Goal: Task Accomplishment & Management: Manage account settings

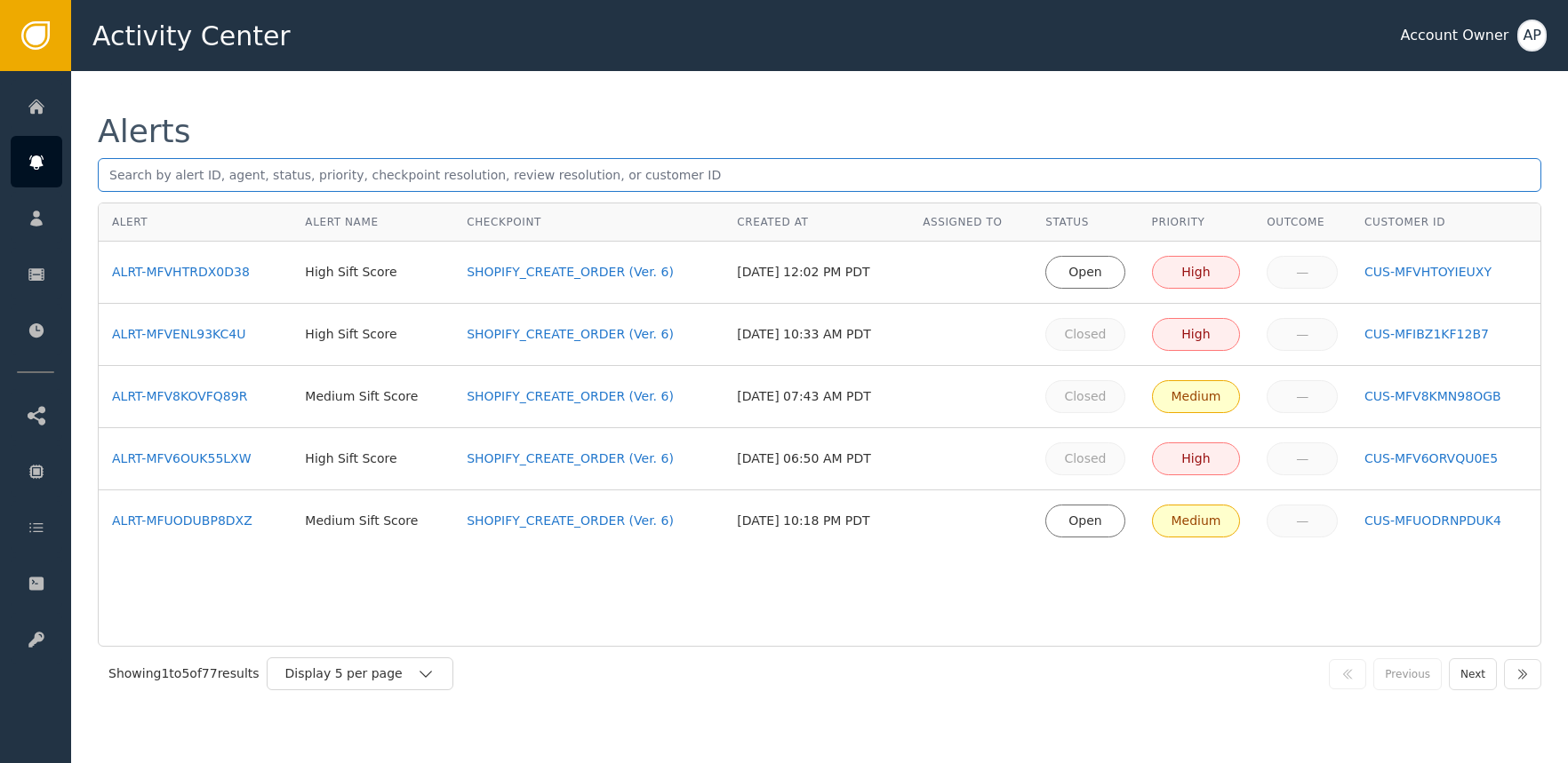
click at [252, 179] on input "text" at bounding box center [819, 174] width 1443 height 34
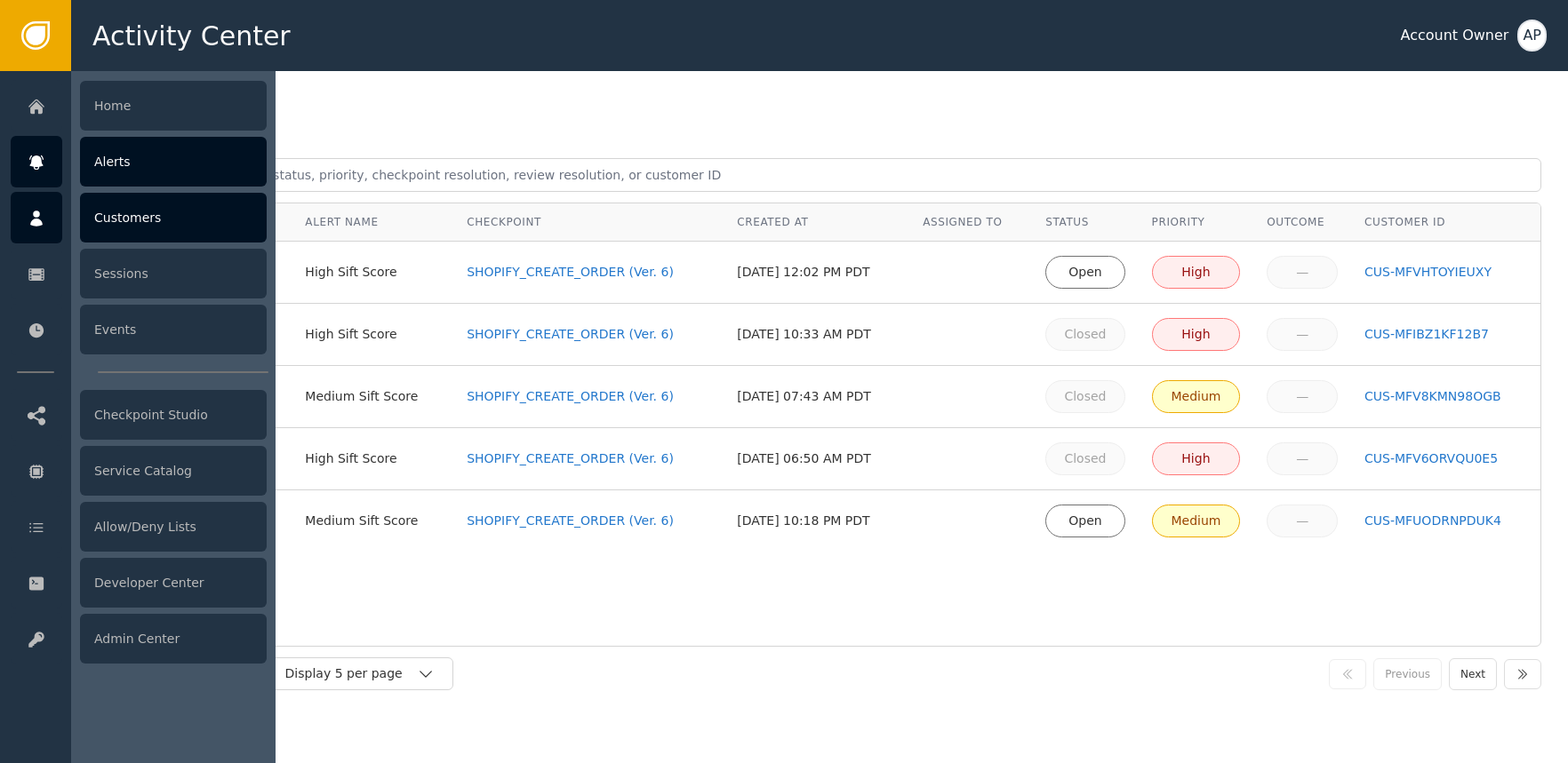
click at [49, 219] on div at bounding box center [36, 217] width 52 height 52
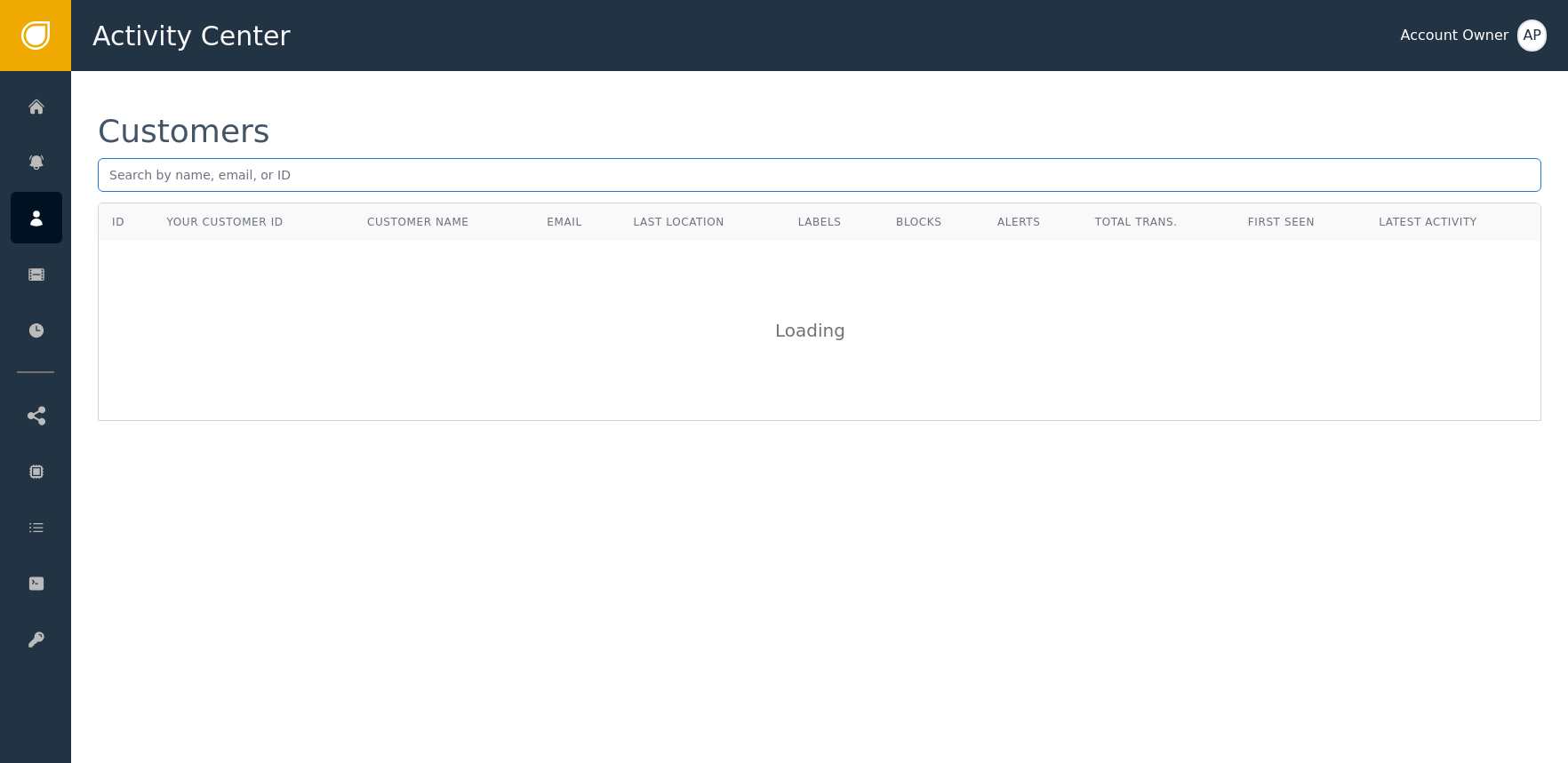
click at [274, 191] on input "text" at bounding box center [819, 174] width 1443 height 34
paste input "[EMAIL_ADDRESS][DOMAIN_NAME]"
type input "[EMAIL_ADDRESS][DOMAIN_NAME]"
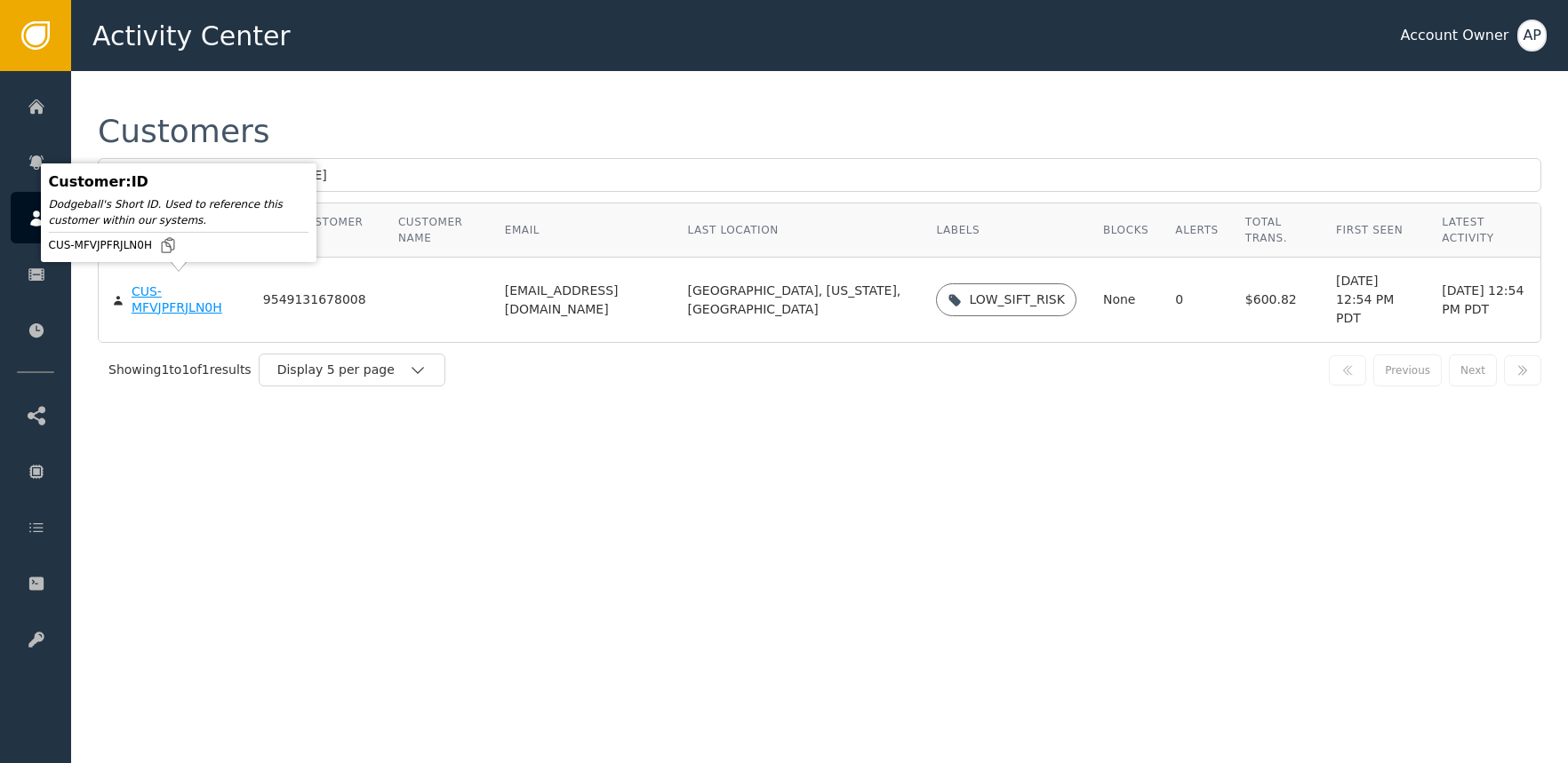
click at [149, 295] on div "CUS-MFVJPFRJLN0H" at bounding box center [184, 300] width 105 height 31
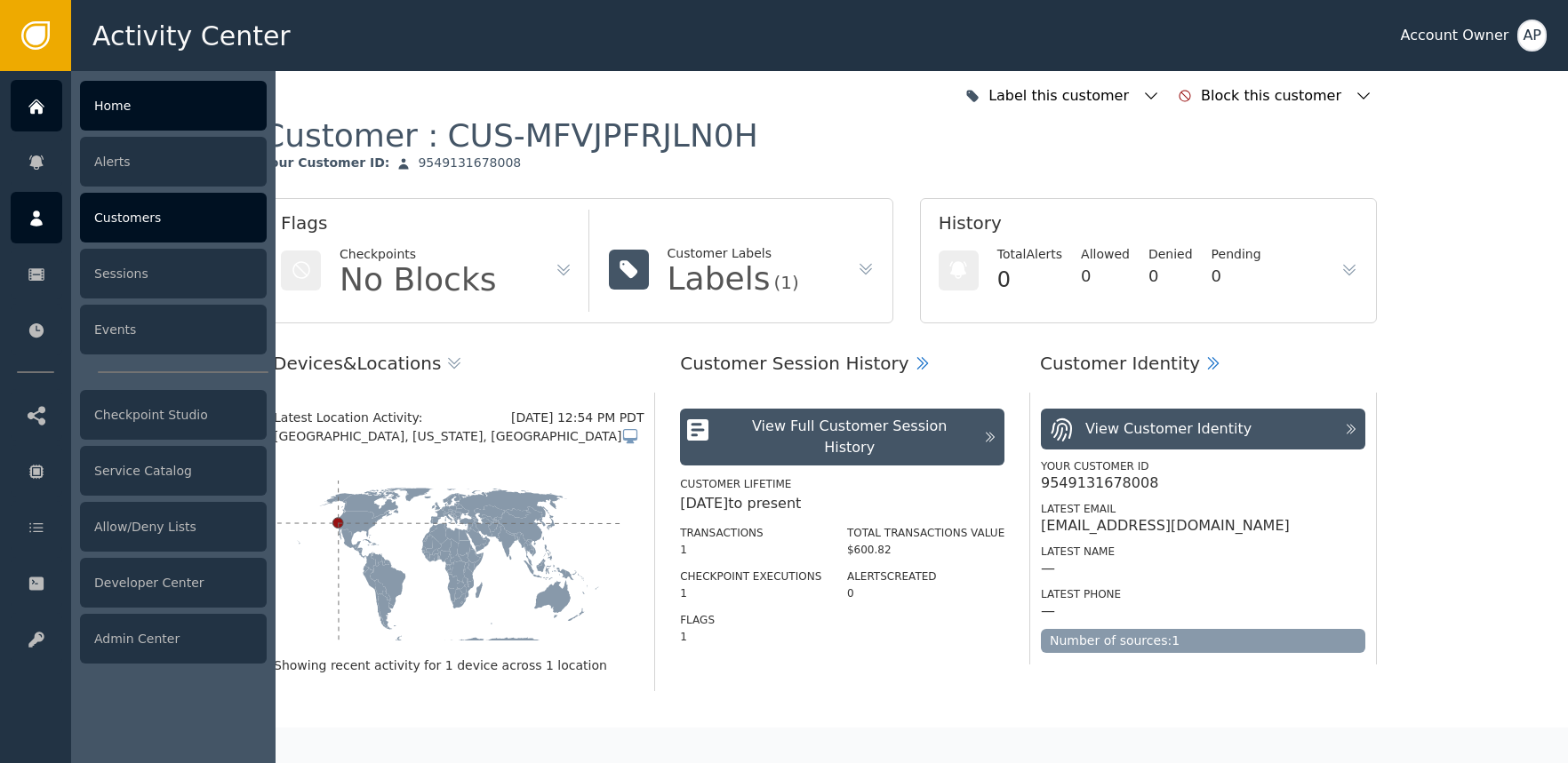
click at [17, 113] on div at bounding box center [36, 106] width 52 height 52
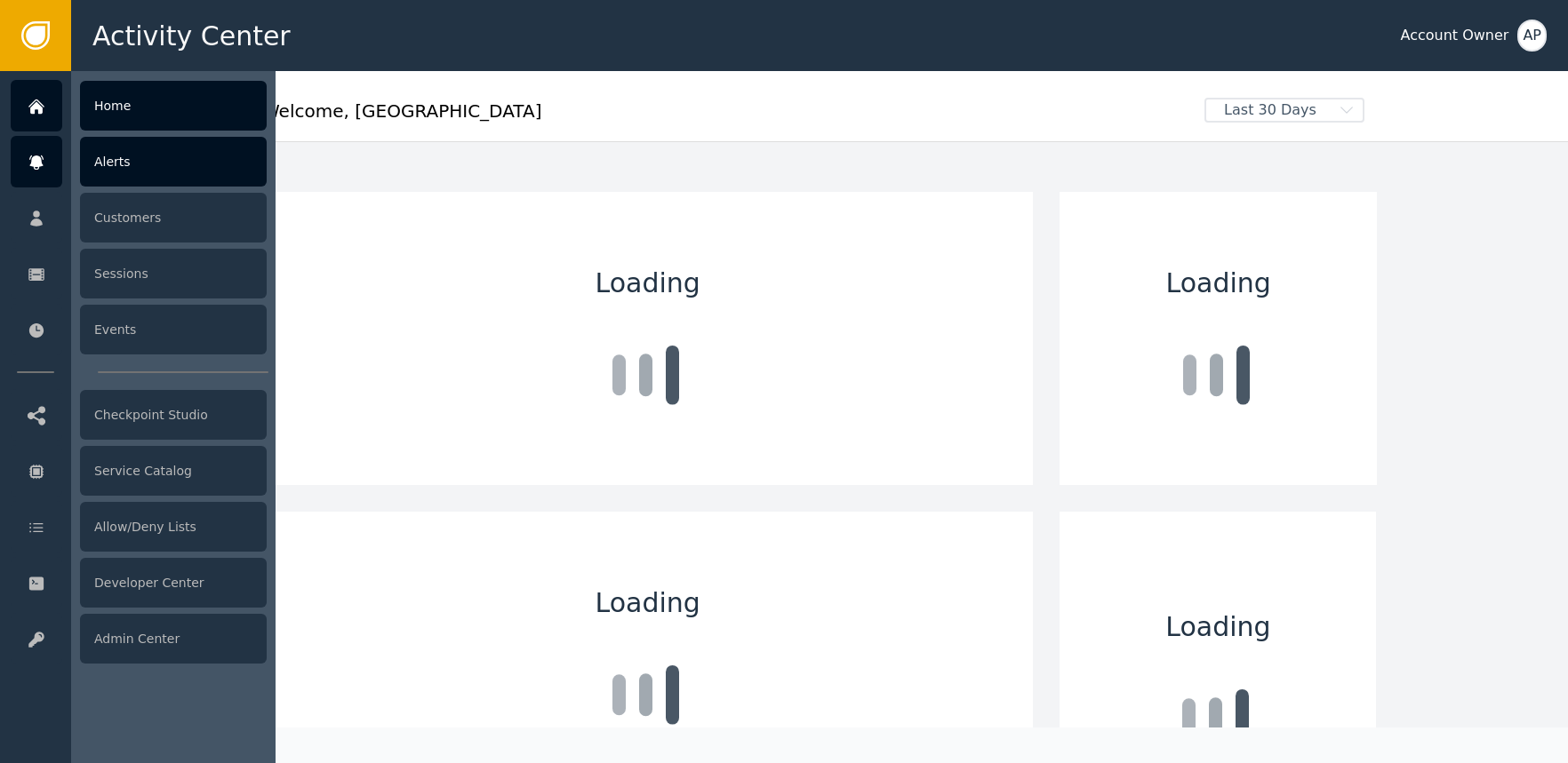
click at [31, 153] on icon at bounding box center [36, 163] width 18 height 19
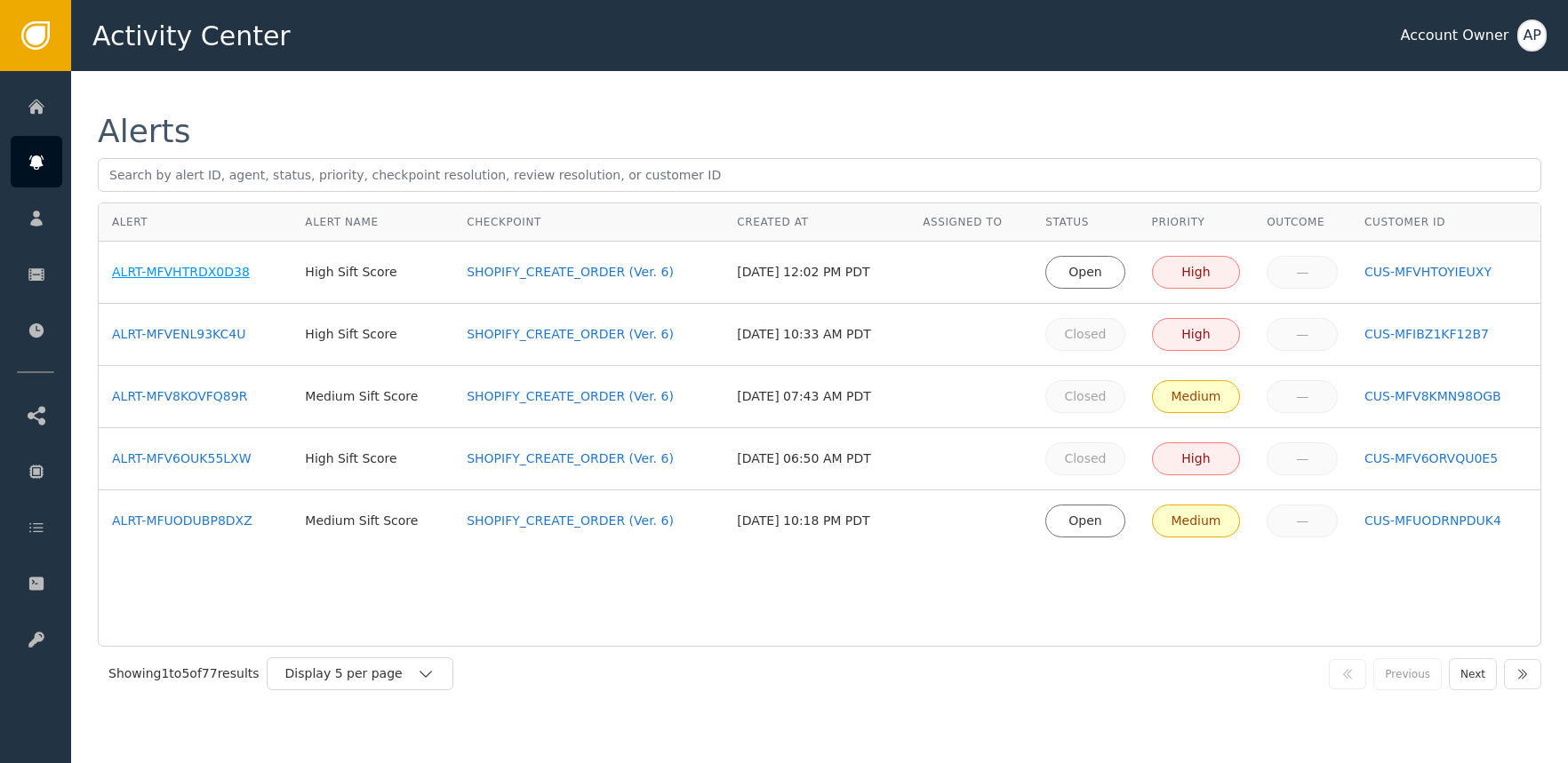
click at [229, 266] on div "ALRT-MFVHTRDX0D38" at bounding box center [195, 272] width 167 height 18
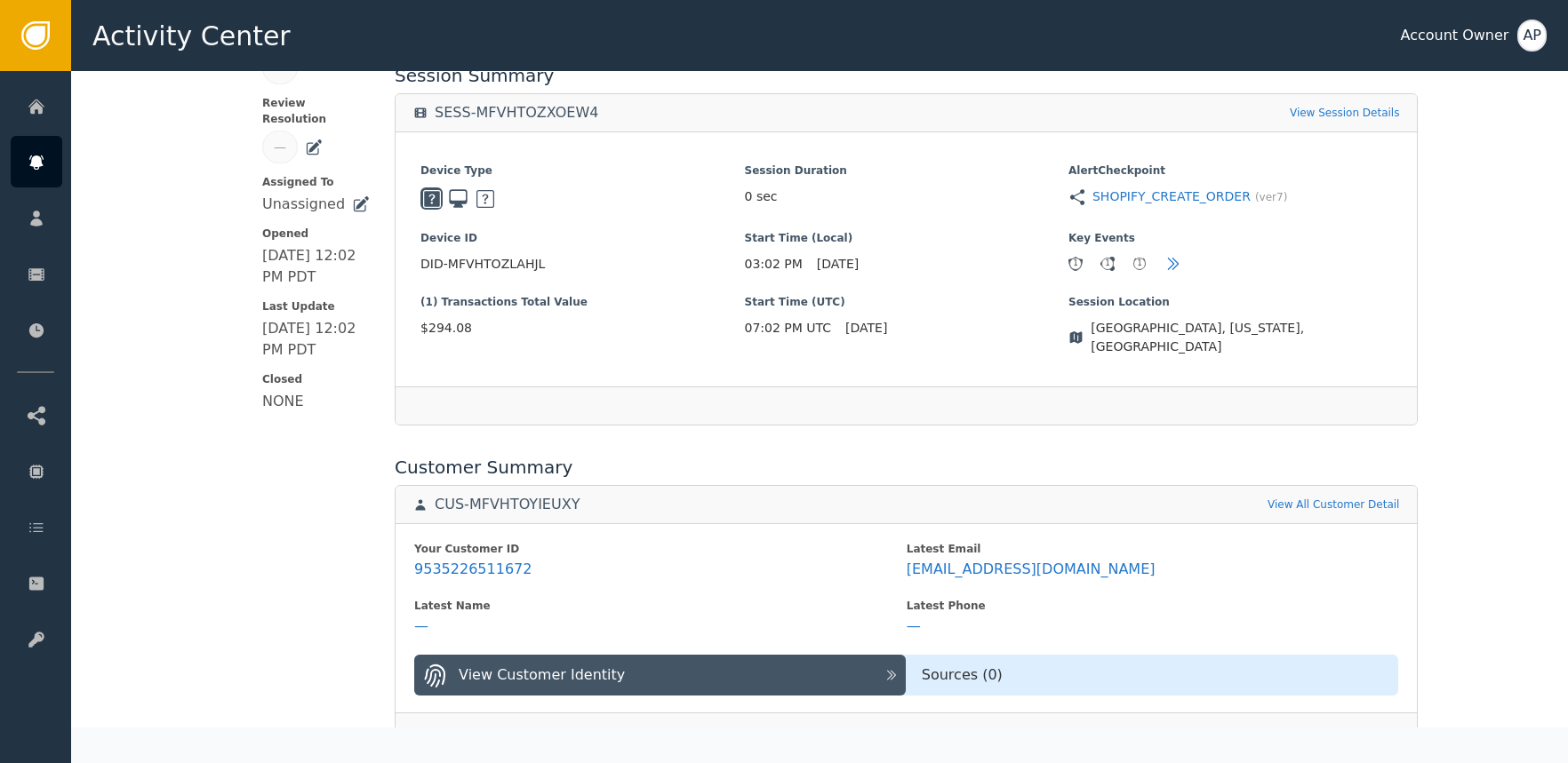
scroll to position [671, 0]
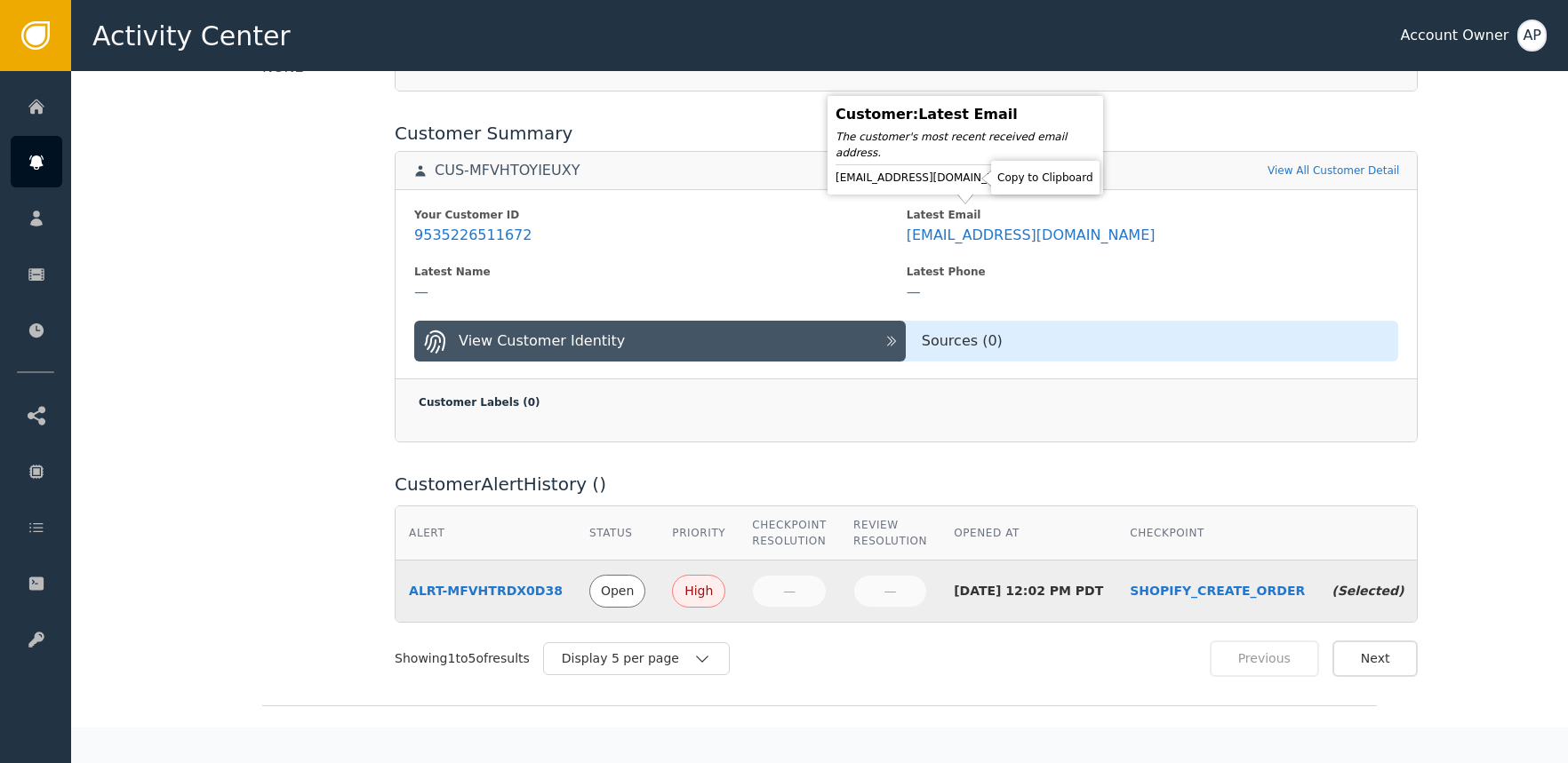
drag, startPoint x: 968, startPoint y: 182, endPoint x: 951, endPoint y: 196, distance: 22.0
click at [1030, 182] on icon at bounding box center [1038, 177] width 18 height 18
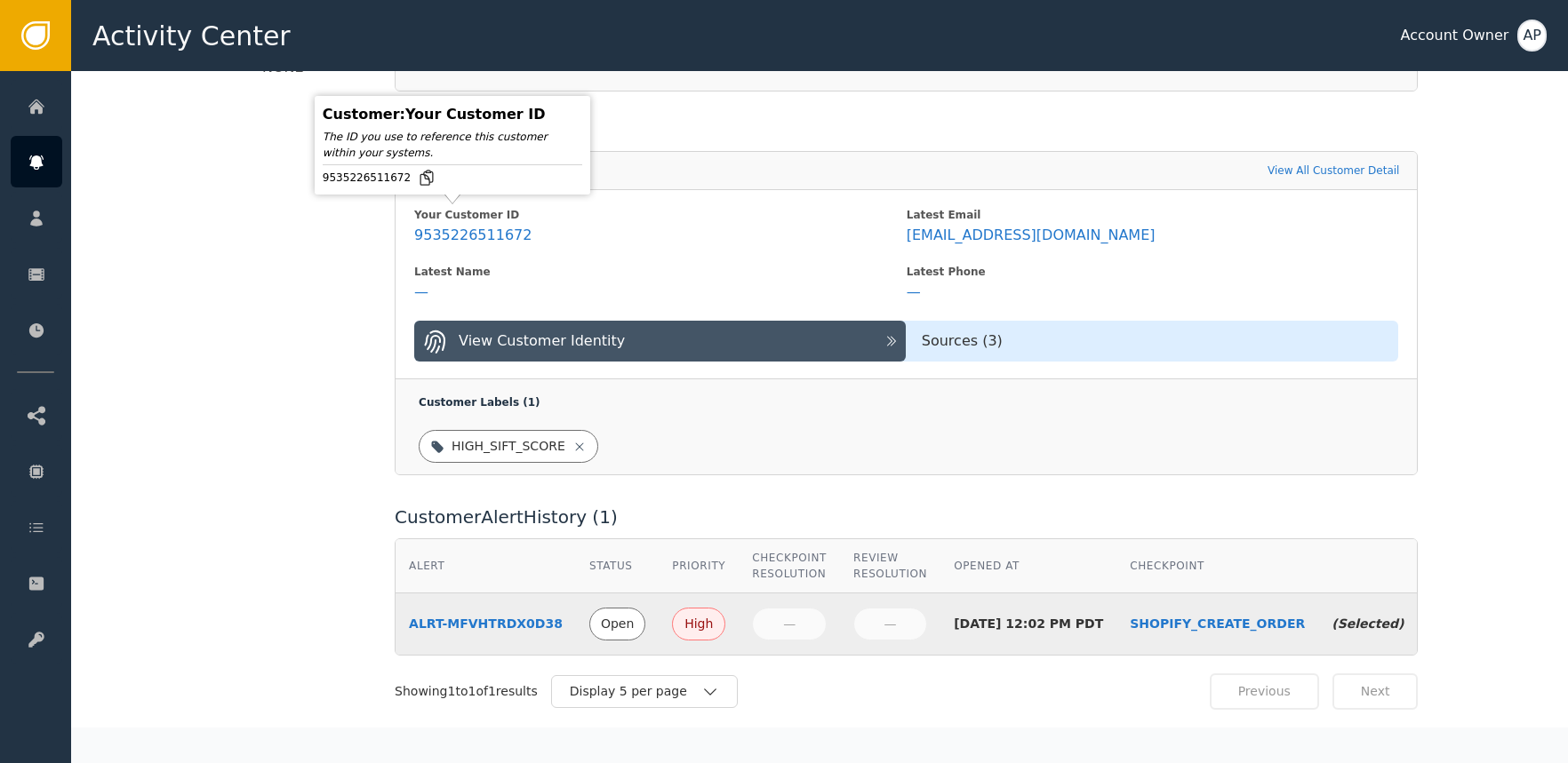
scroll to position [0, 0]
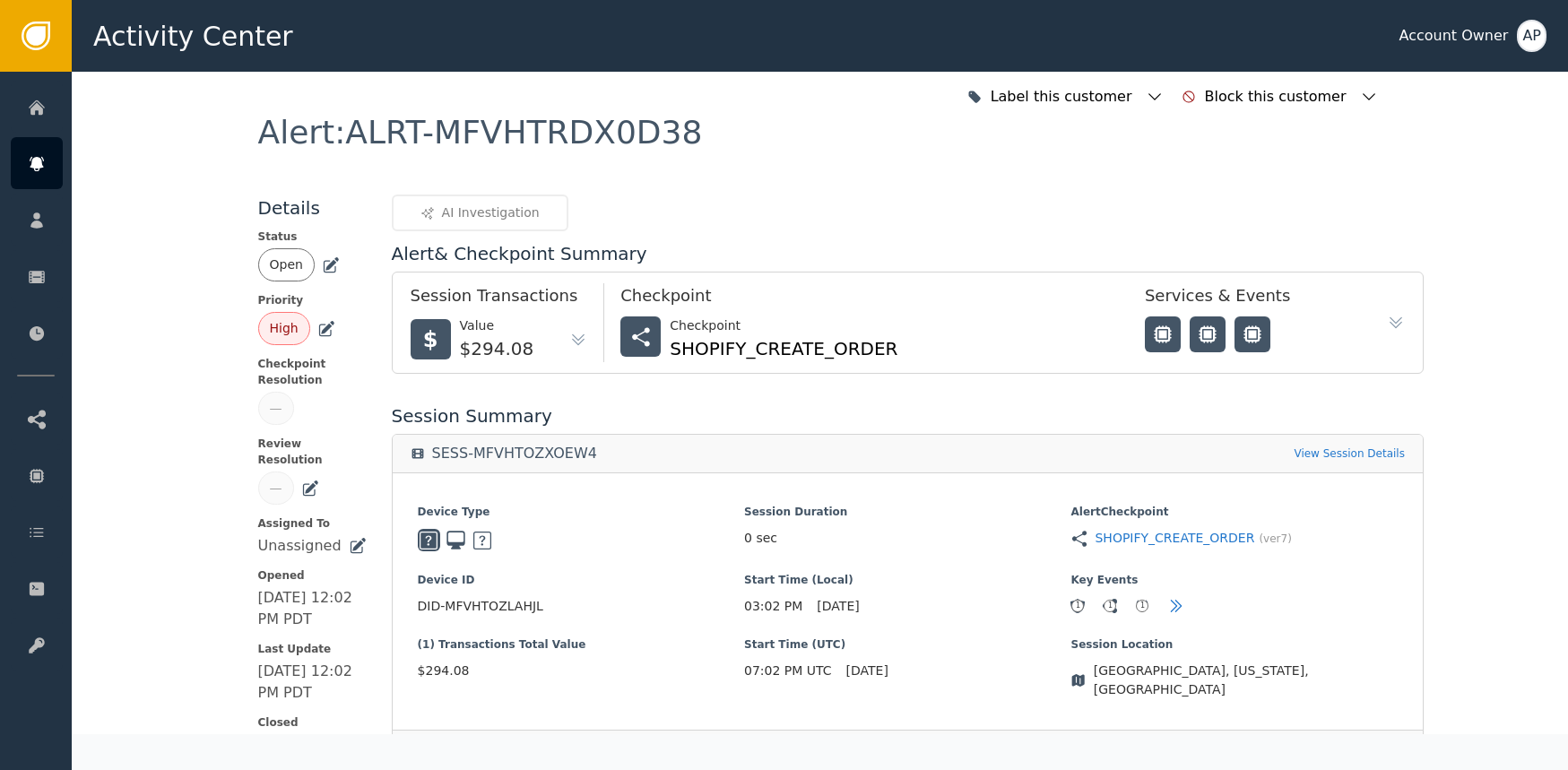
click at [322, 261] on icon at bounding box center [330, 265] width 18 height 18
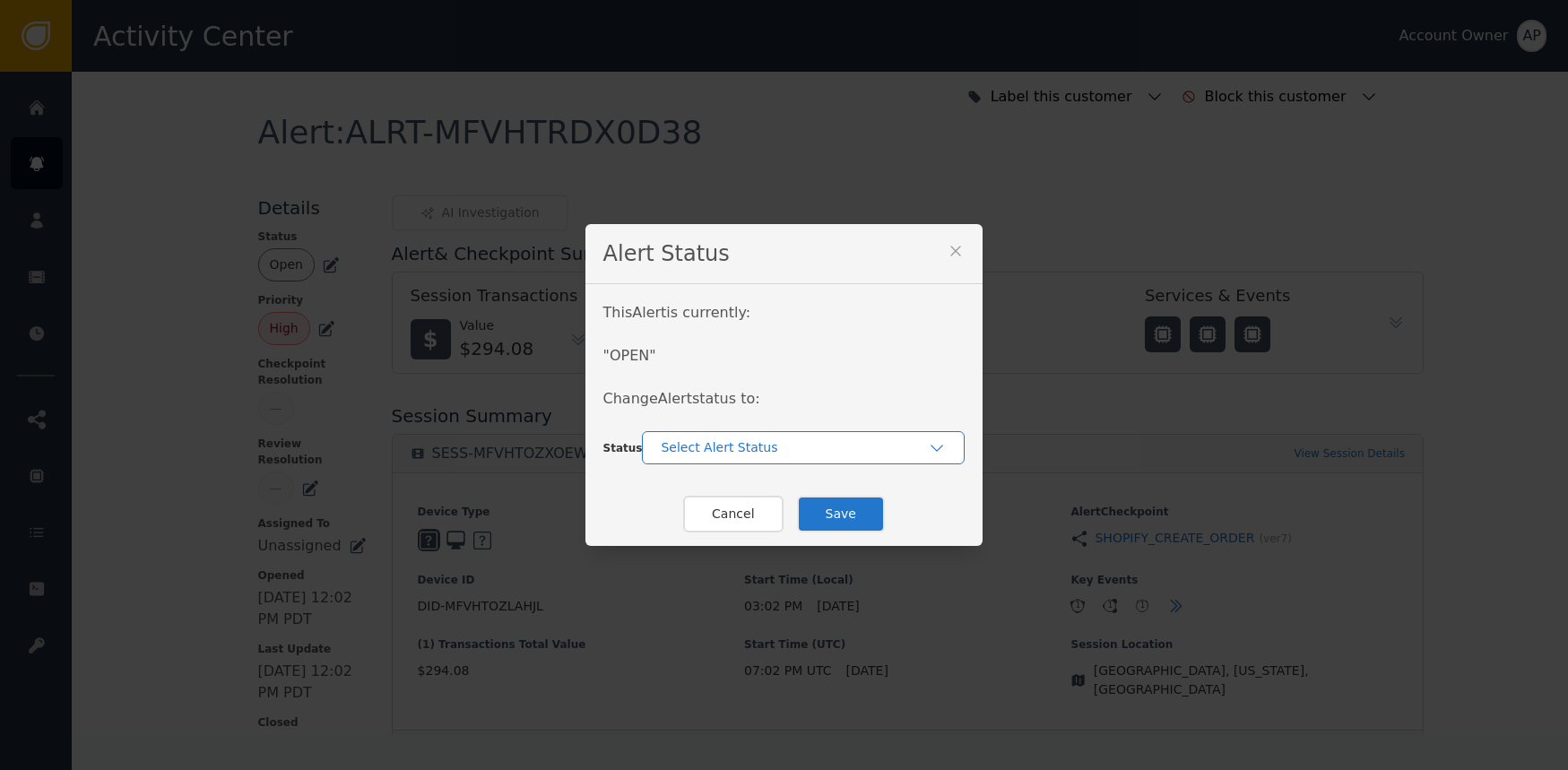
drag, startPoint x: 740, startPoint y: 436, endPoint x: 727, endPoint y: 433, distance: 13.3
click at [740, 436] on div "Select Alert Status" at bounding box center [804, 447] width 323 height 33
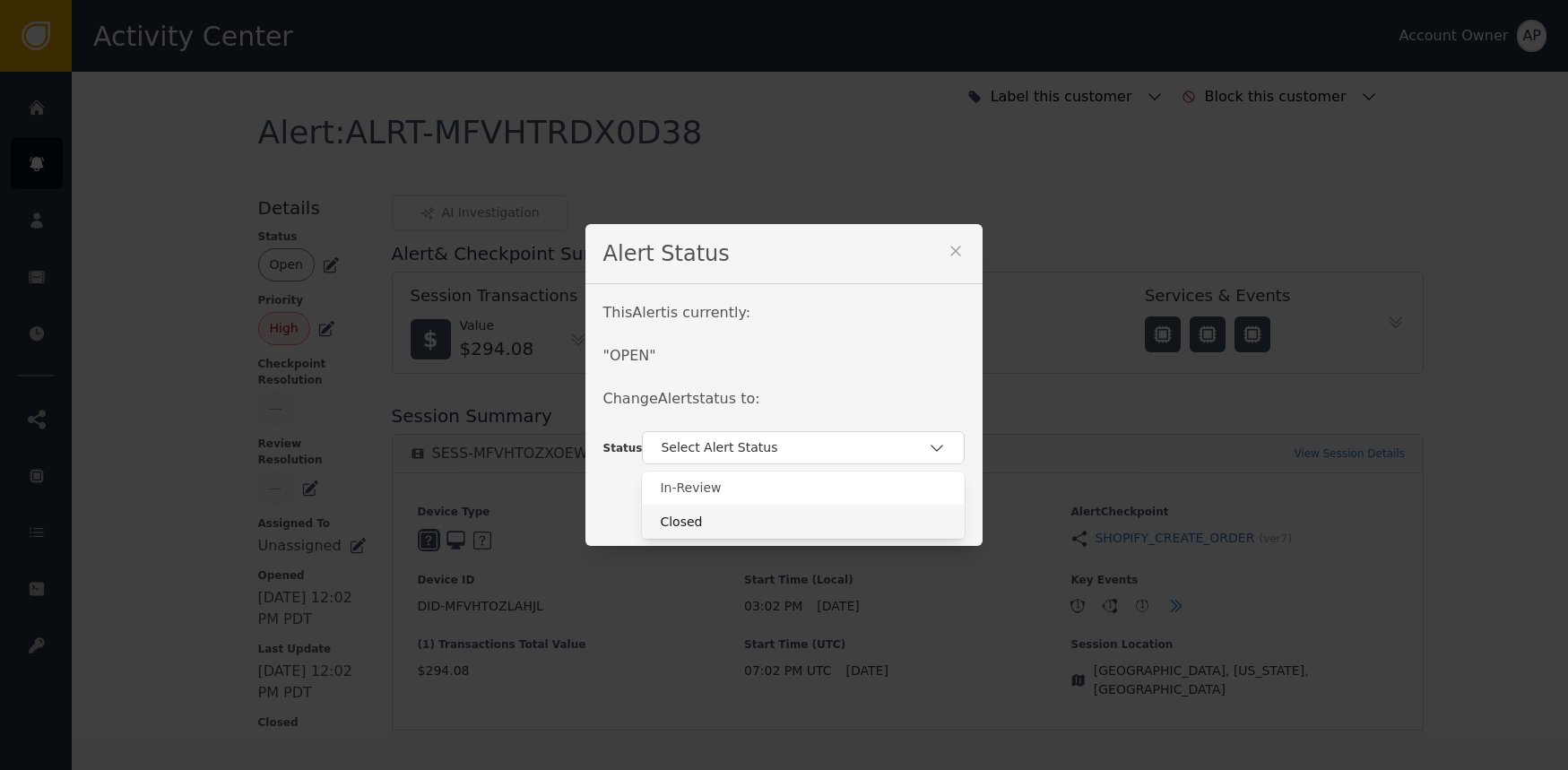
click at [741, 514] on div "Closed" at bounding box center [803, 522] width 287 height 18
click at [848, 522] on button "Save" at bounding box center [841, 514] width 88 height 37
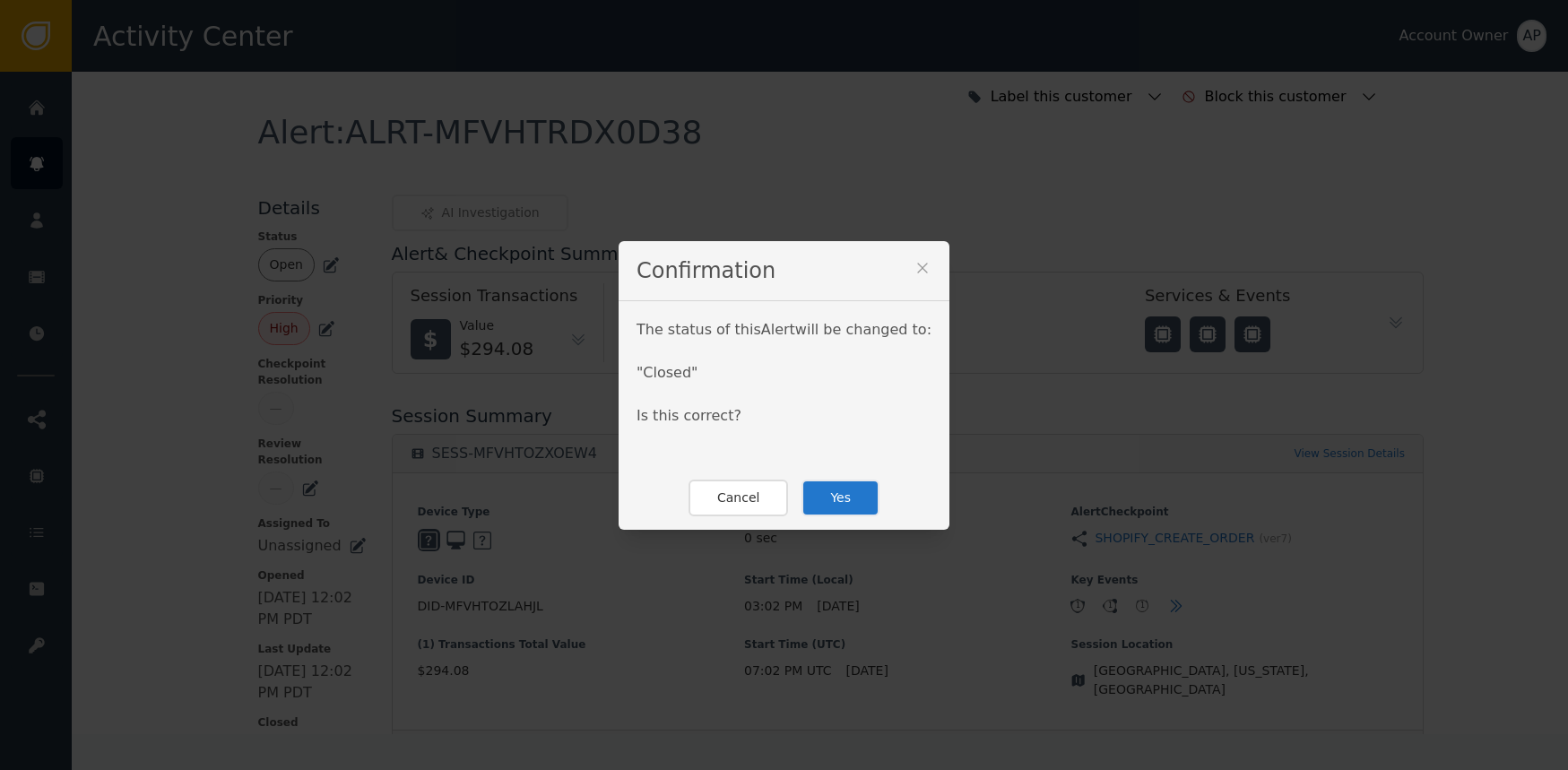
click at [818, 497] on button "Yes" at bounding box center [841, 499] width 78 height 37
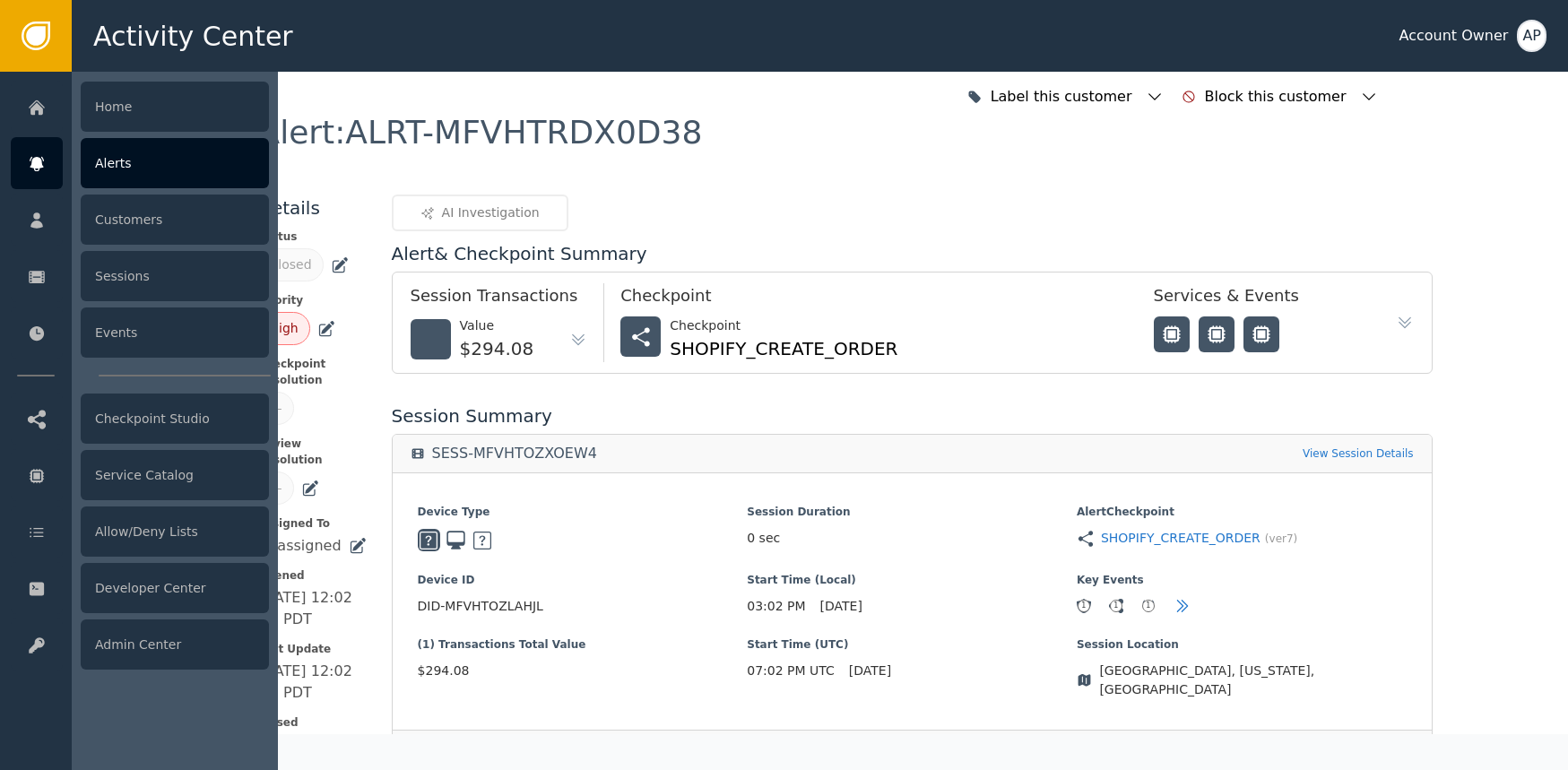
click at [38, 161] on icon at bounding box center [37, 163] width 14 height 14
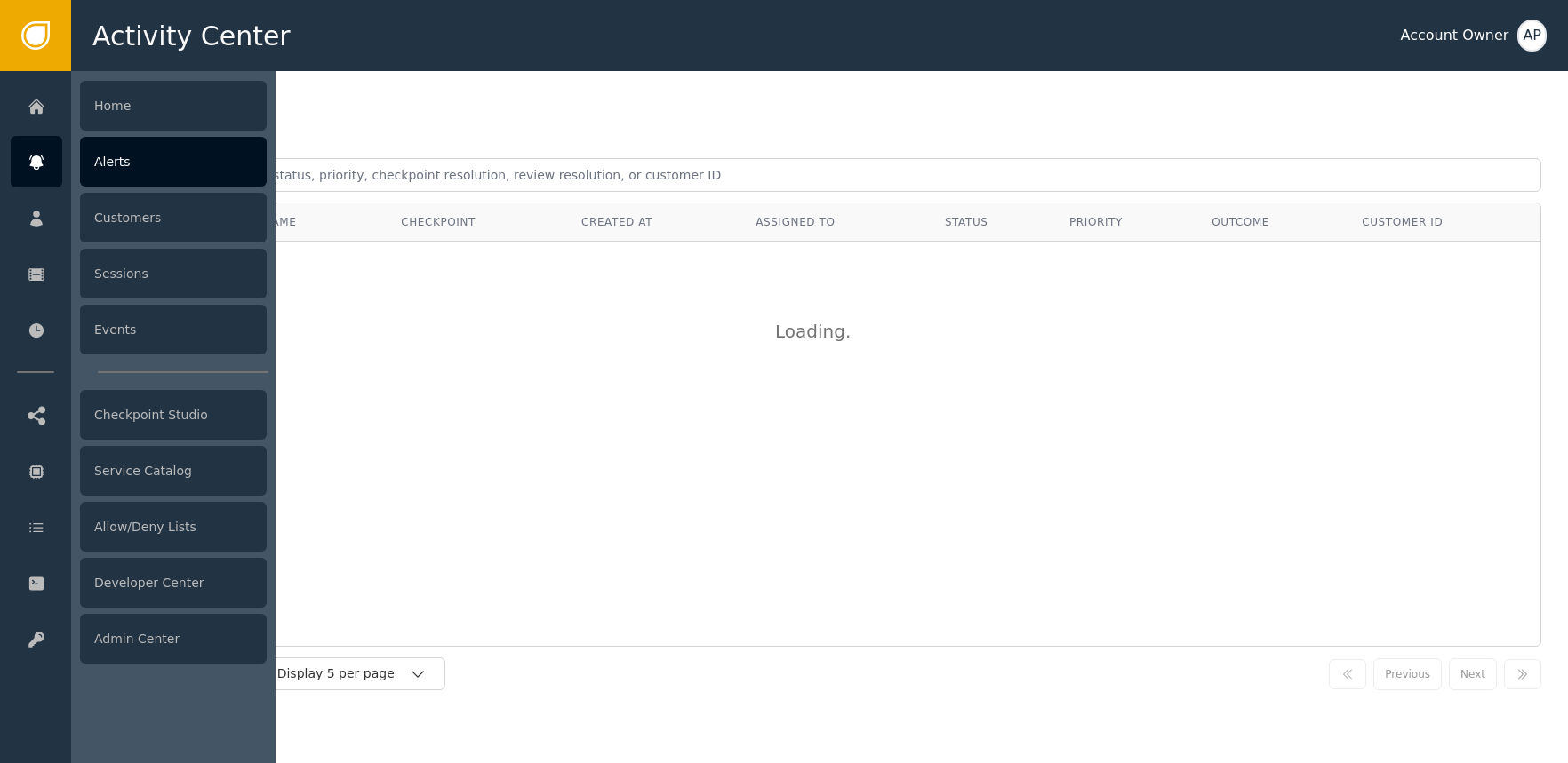
click at [54, 168] on div at bounding box center [36, 162] width 52 height 52
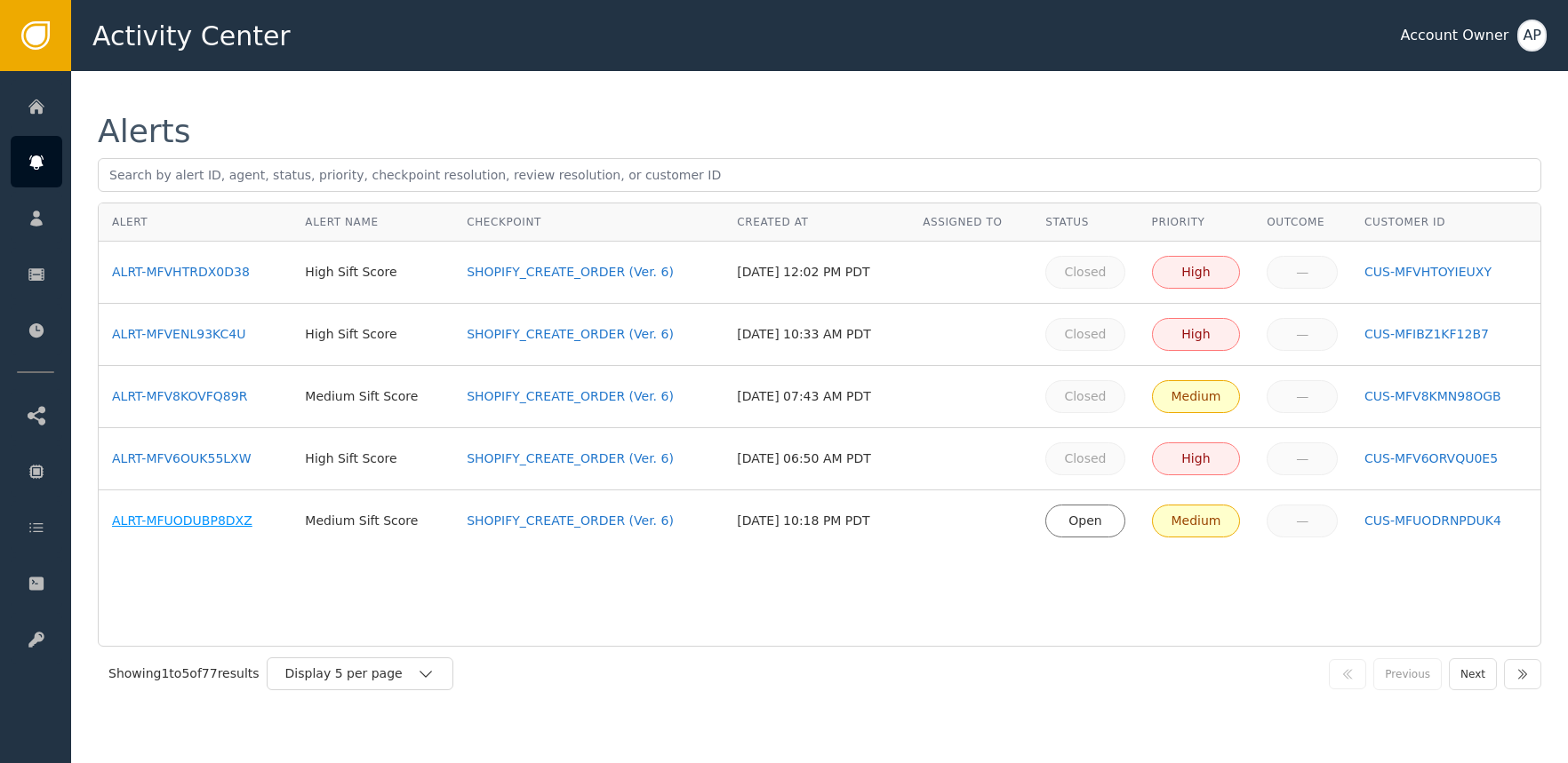
click at [220, 524] on div "ALRT-MFUODUBP8DXZ" at bounding box center [195, 521] width 167 height 18
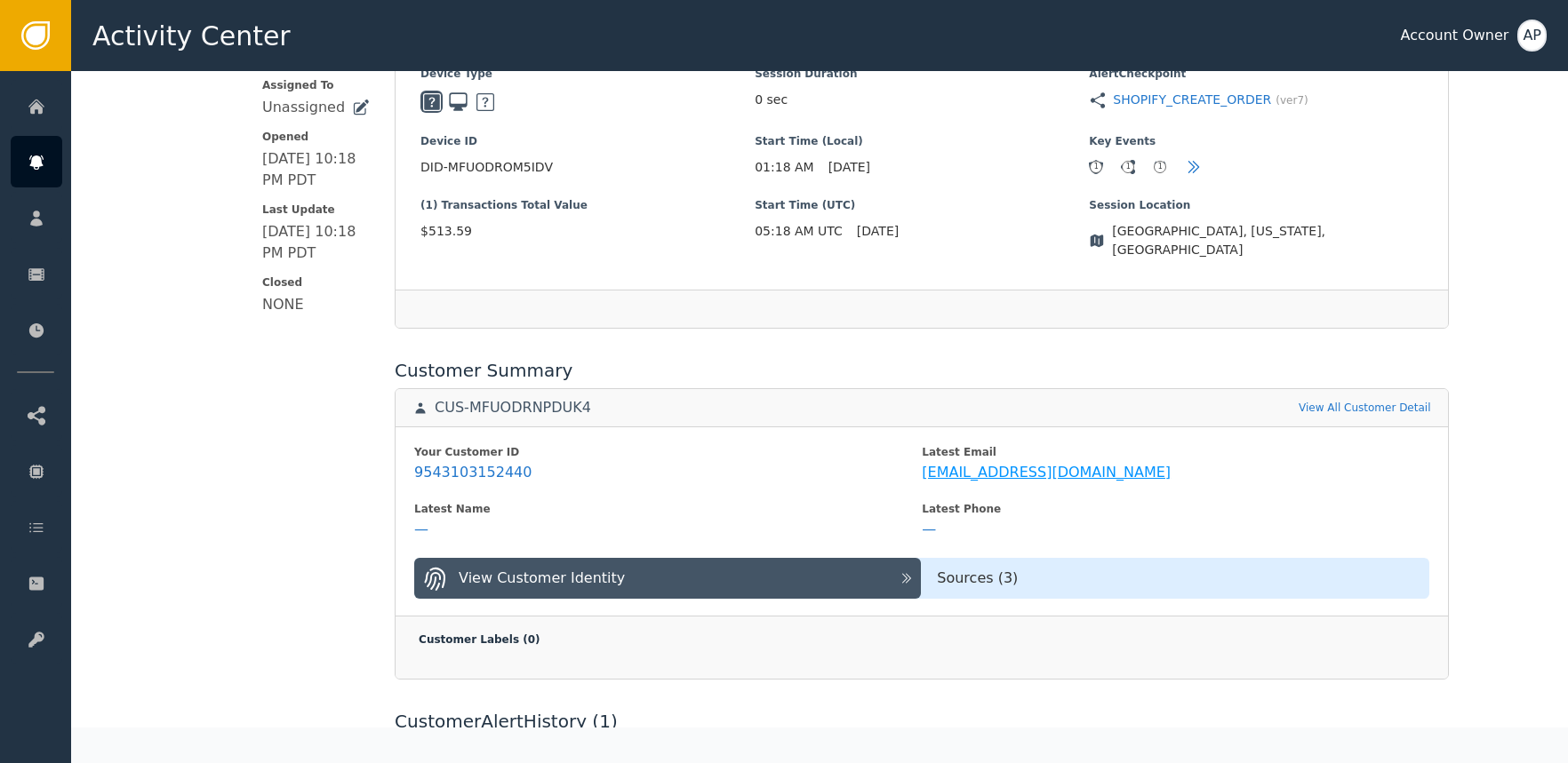
scroll to position [528, 0]
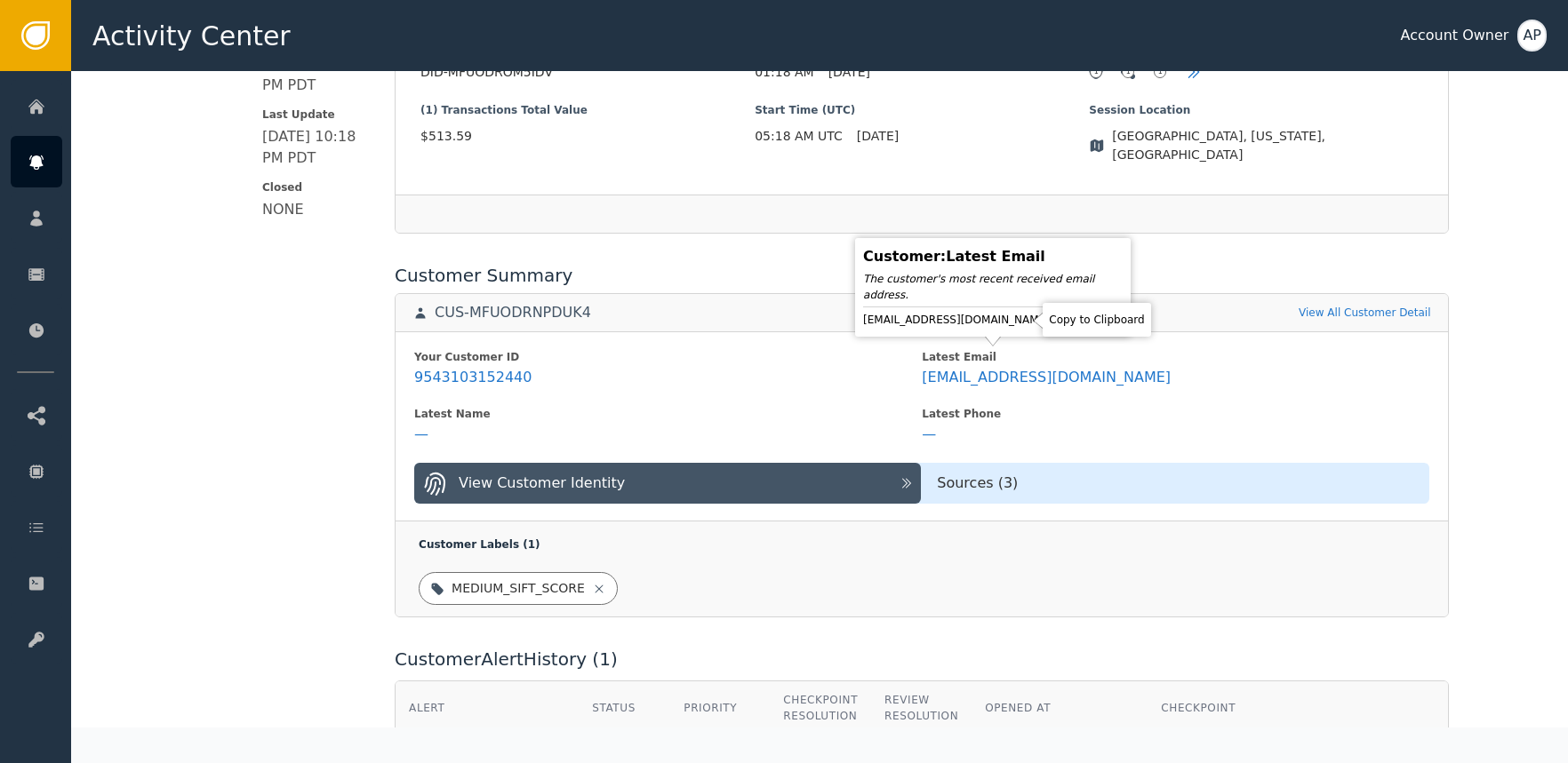
click at [1059, 323] on icon at bounding box center [1065, 320] width 12 height 14
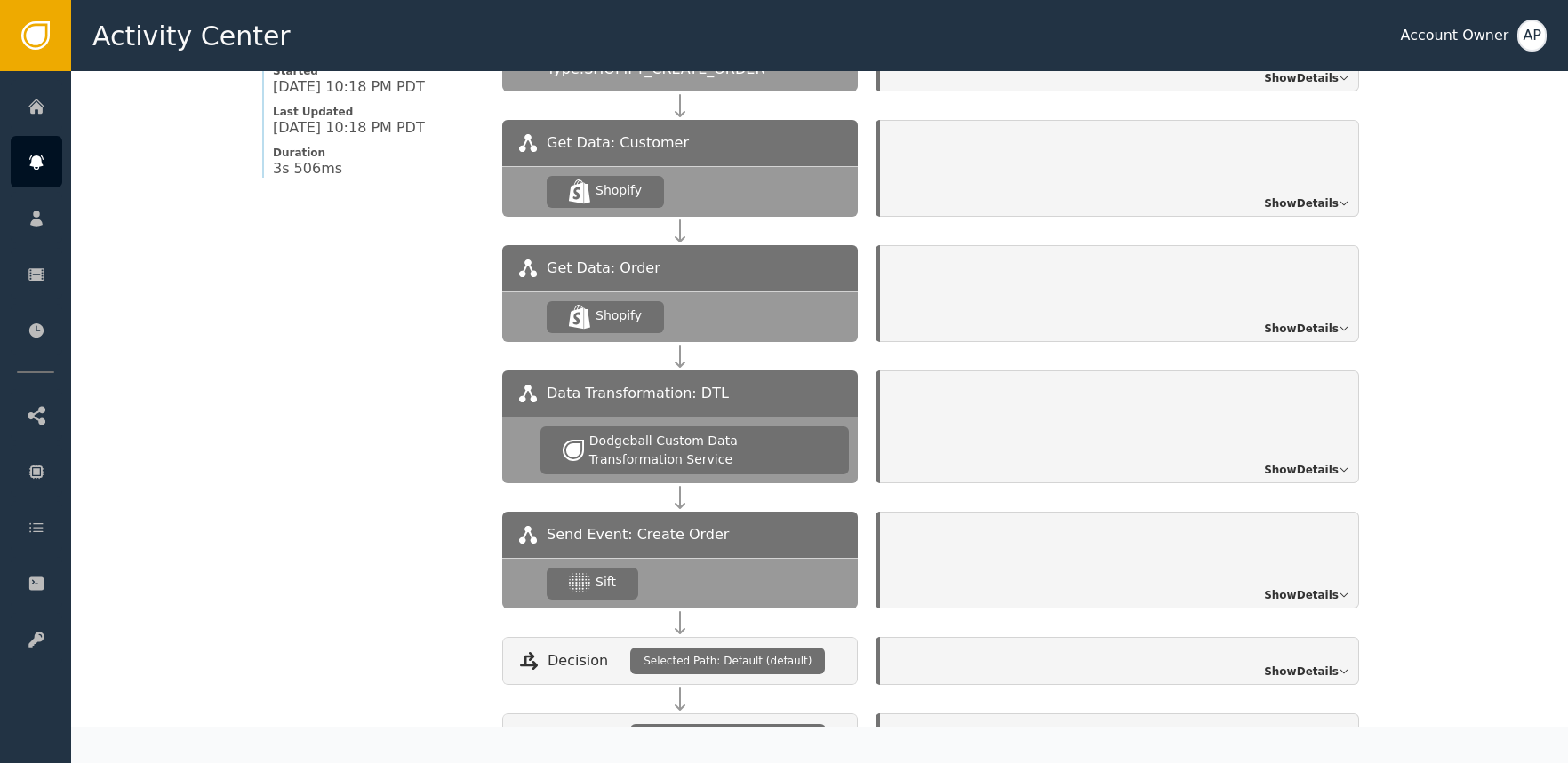
scroll to position [1713, 0]
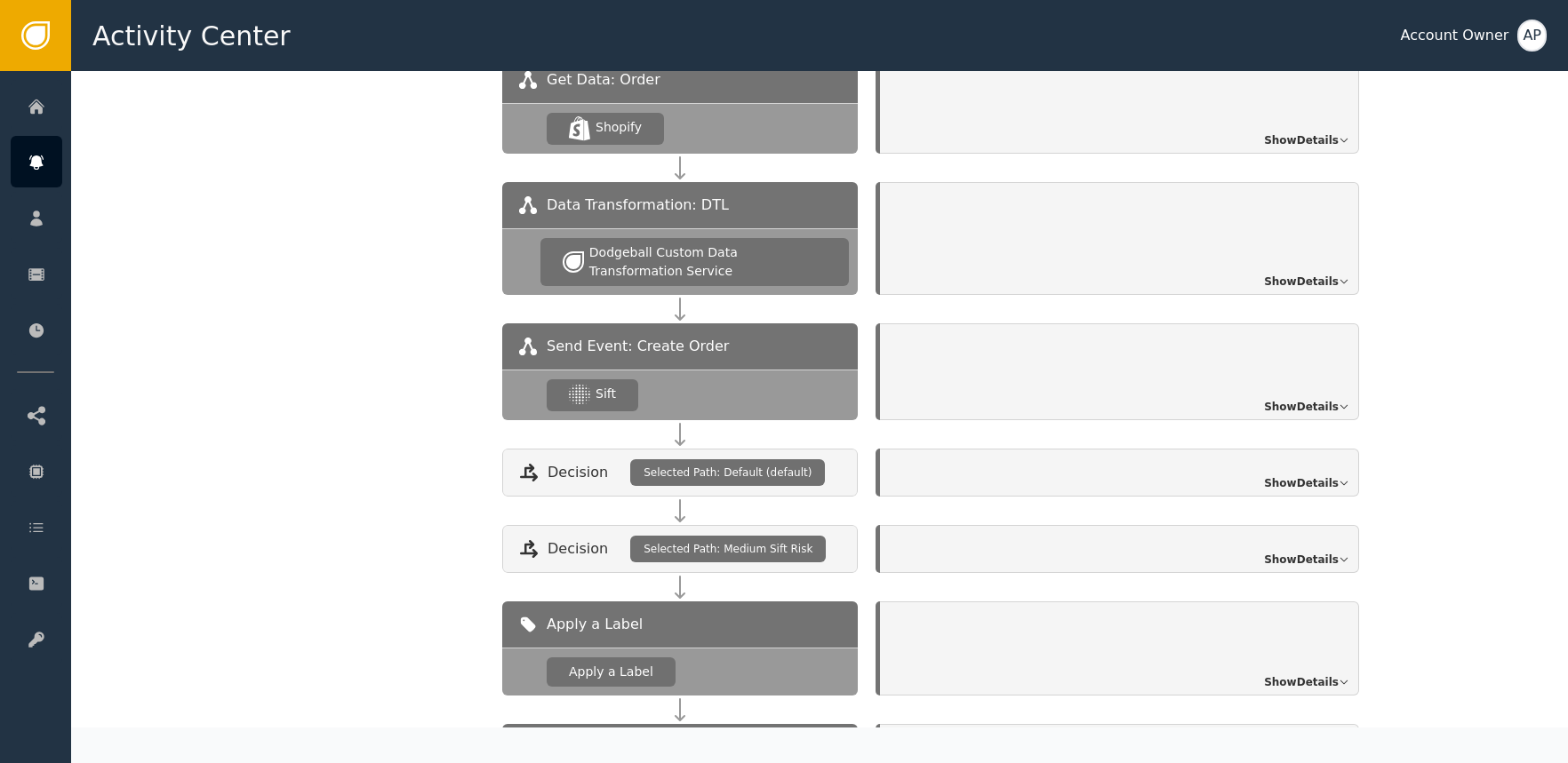
click at [1329, 399] on span "Show Details" at bounding box center [1302, 407] width 75 height 16
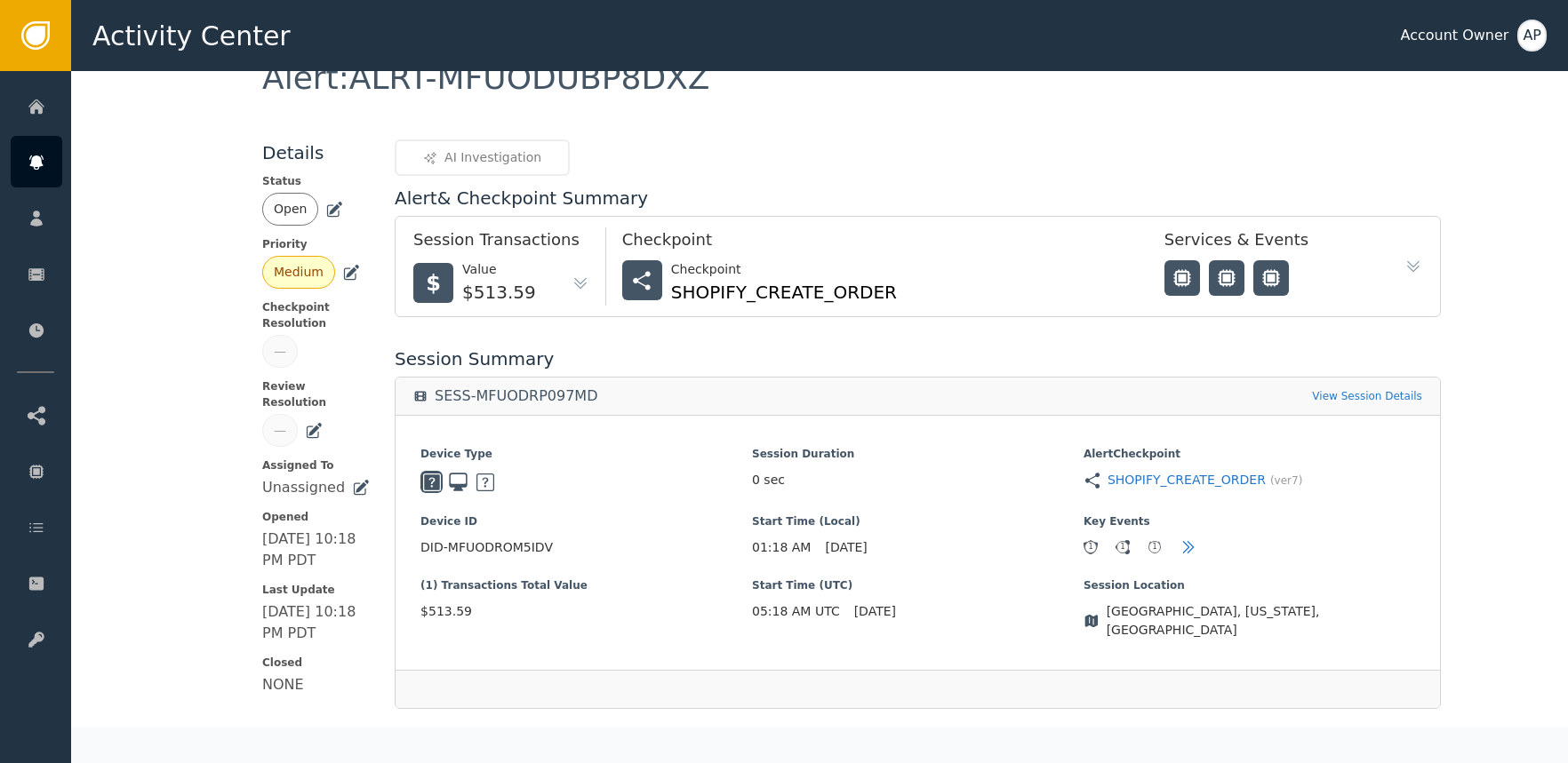
scroll to position [164, 0]
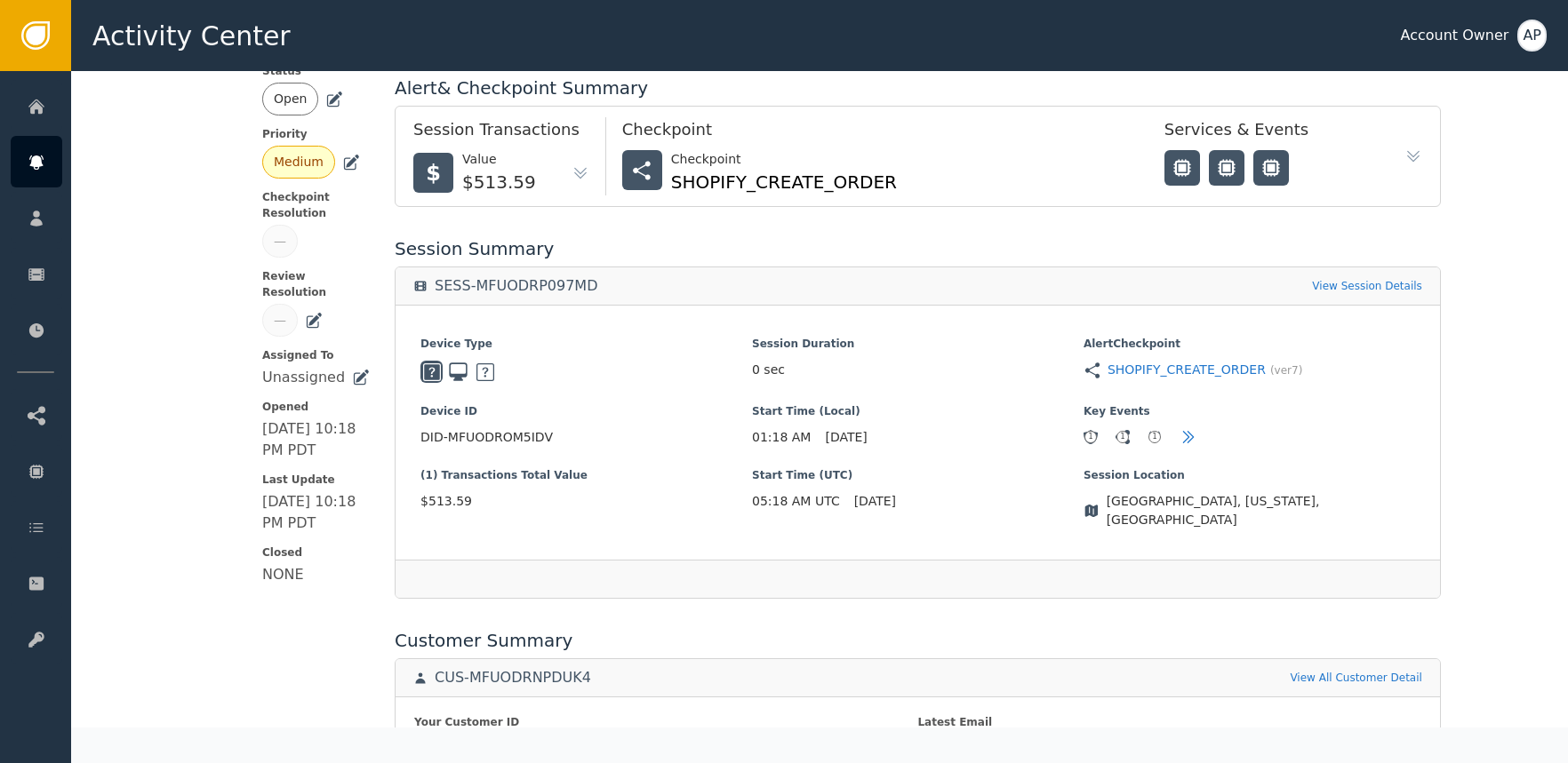
click at [326, 99] on icon at bounding box center [334, 100] width 18 height 18
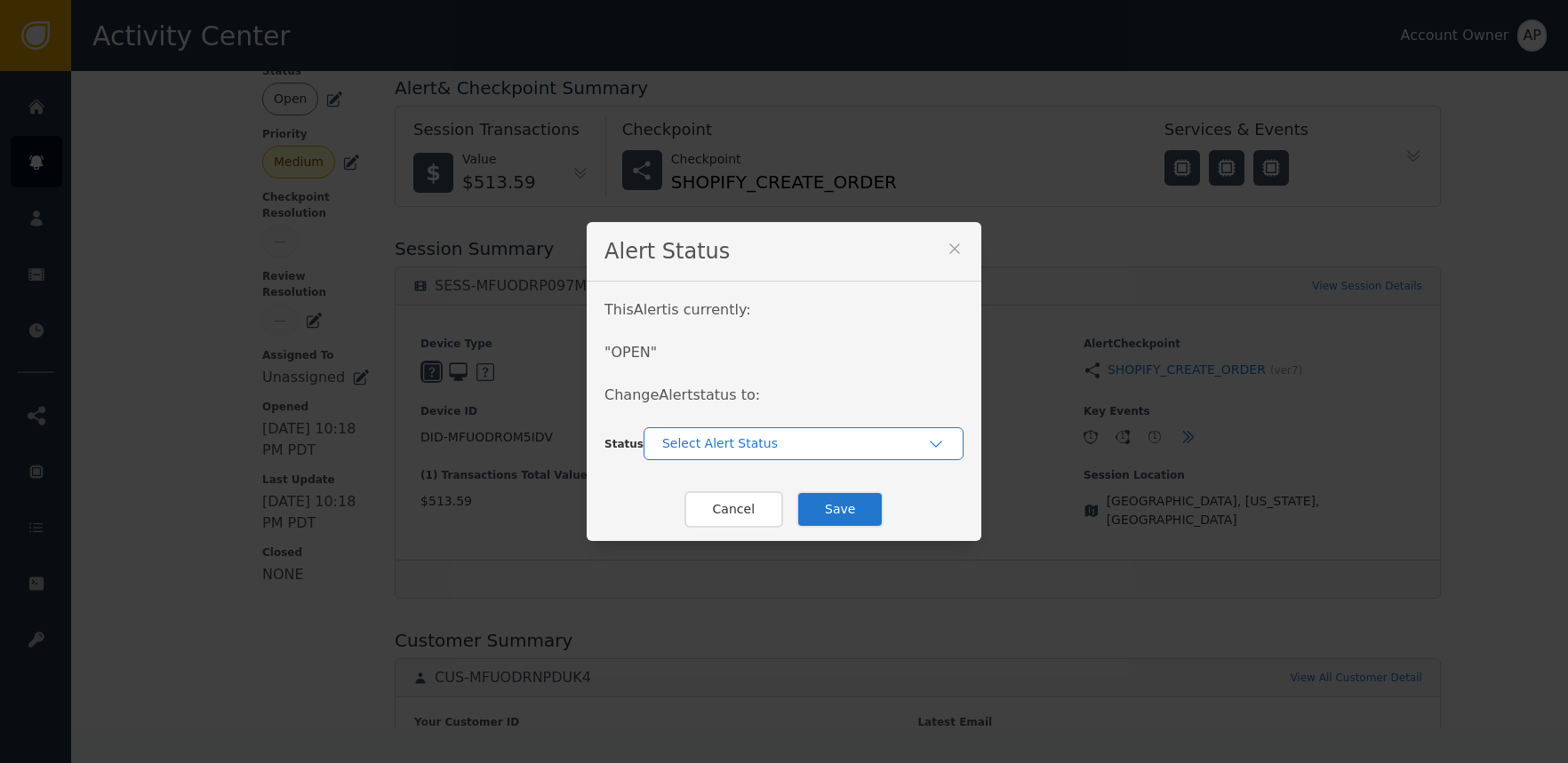
click at [722, 436] on div "Select Alert Status" at bounding box center [794, 443] width 265 height 18
click at [727, 486] on div "In-Review" at bounding box center [804, 483] width 284 height 18
click at [821, 502] on button "Save" at bounding box center [840, 509] width 87 height 36
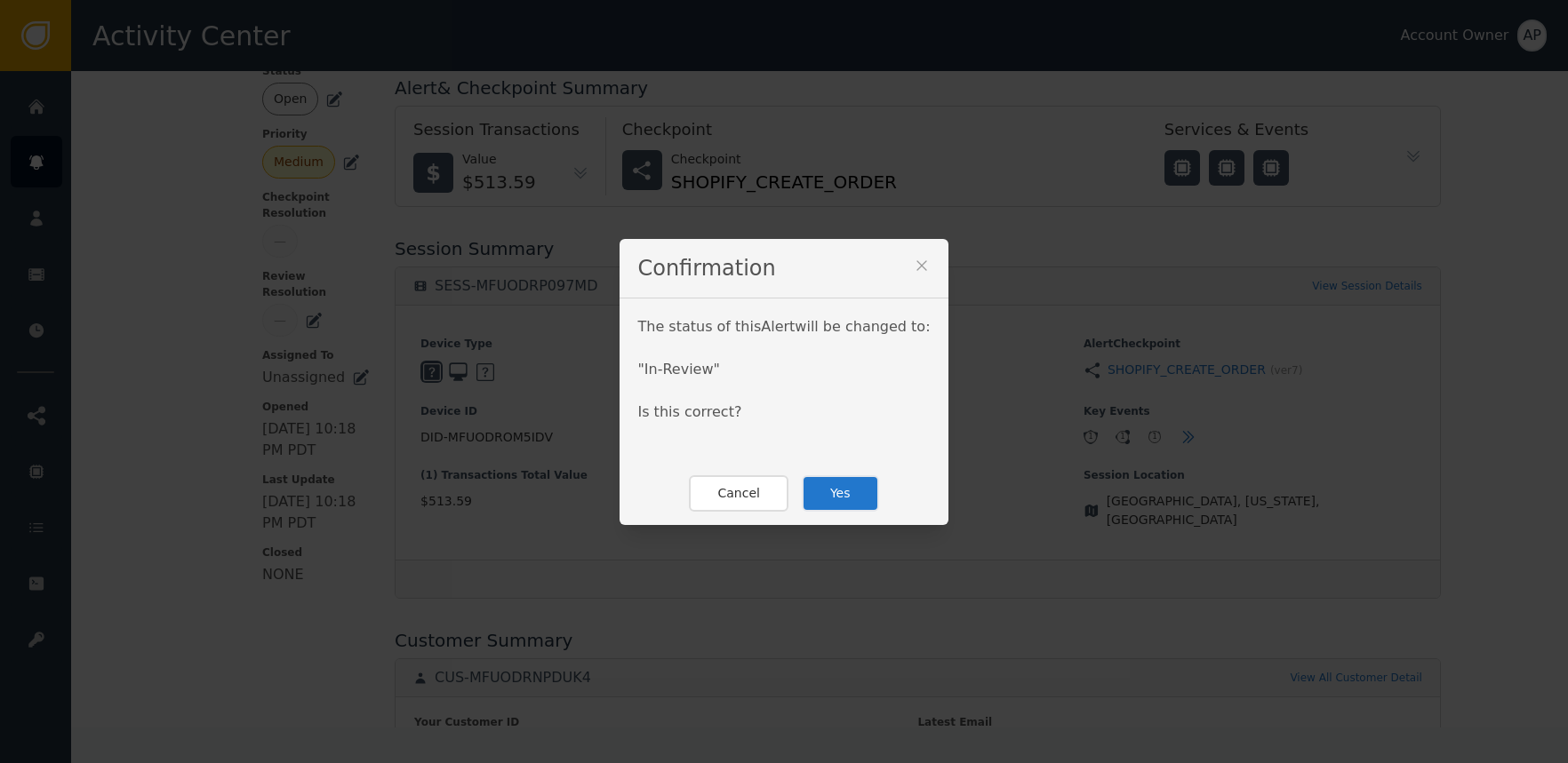
click at [824, 489] on button "Yes" at bounding box center [840, 494] width 78 height 36
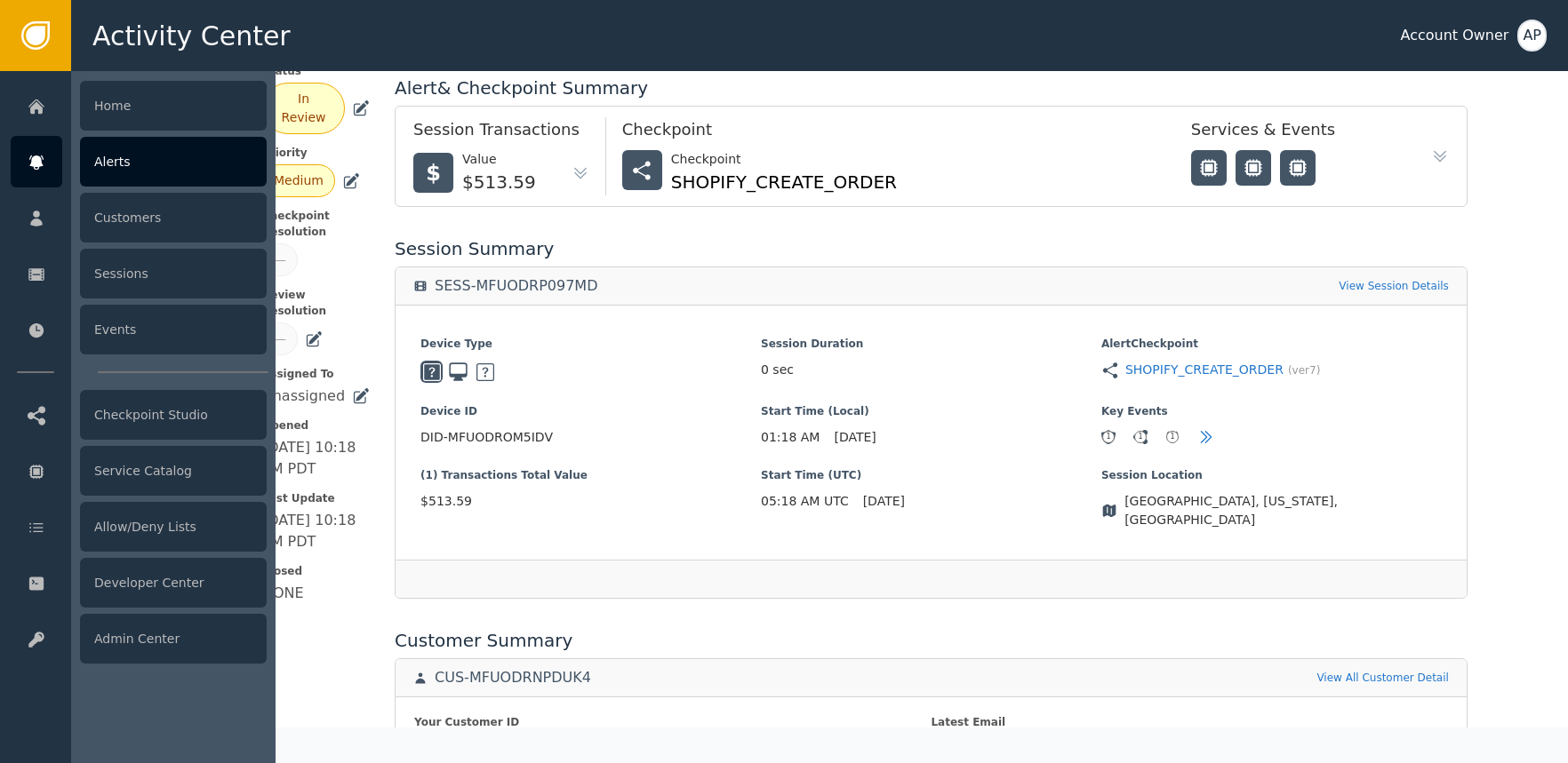
click at [40, 144] on div at bounding box center [36, 162] width 52 height 52
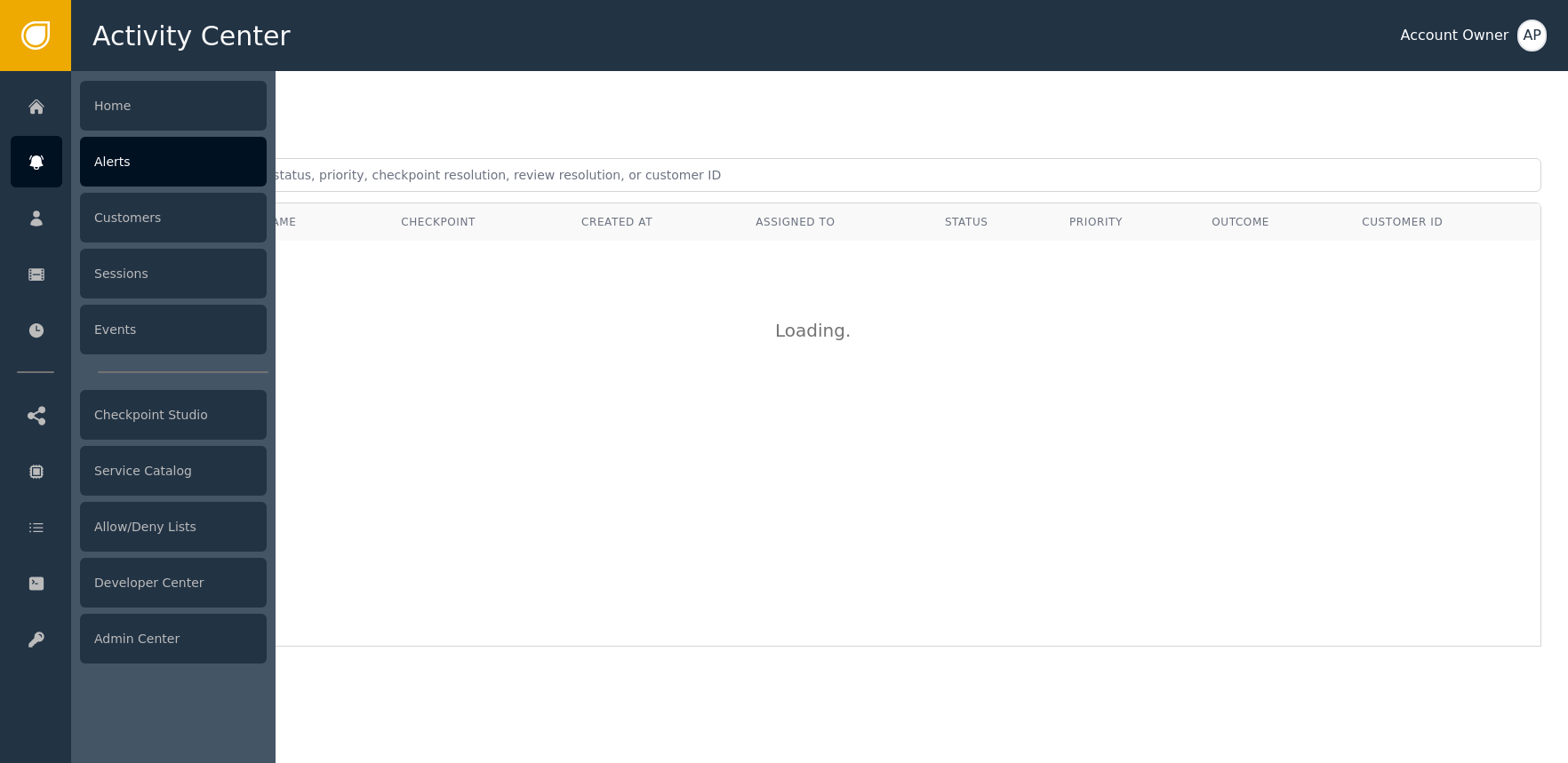
click at [42, 154] on icon at bounding box center [36, 163] width 18 height 19
drag, startPoint x: 203, startPoint y: 171, endPoint x: 189, endPoint y: 173, distance: 14.1
click at [204, 171] on div "Alerts" at bounding box center [173, 162] width 187 height 50
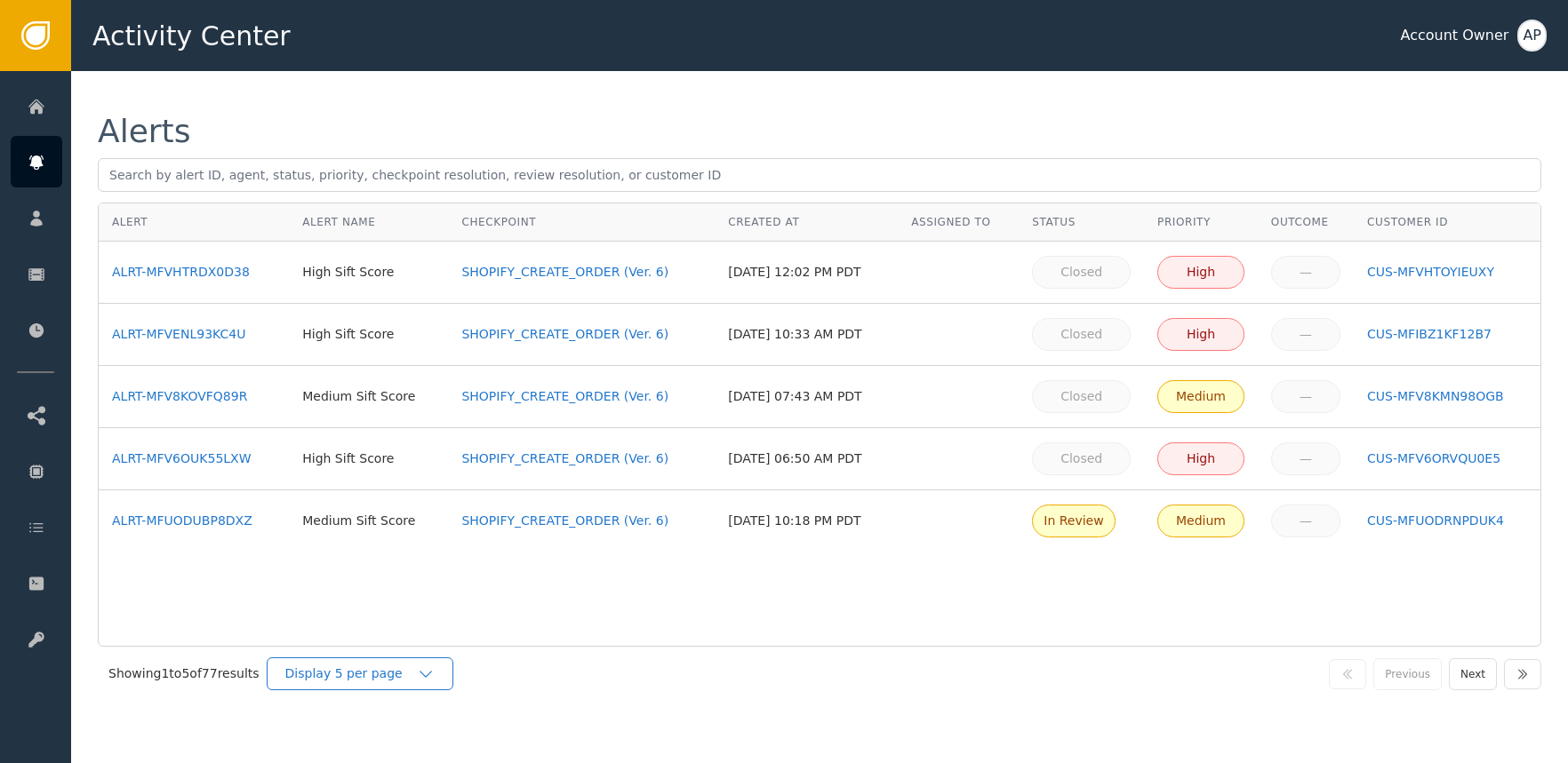
click at [366, 686] on div "Display 5 per page" at bounding box center [359, 674] width 187 height 33
drag, startPoint x: 407, startPoint y: 752, endPoint x: 387, endPoint y: 736, distance: 25.6
click at [408, 752] on div "Display 25 per page" at bounding box center [364, 746] width 143 height 18
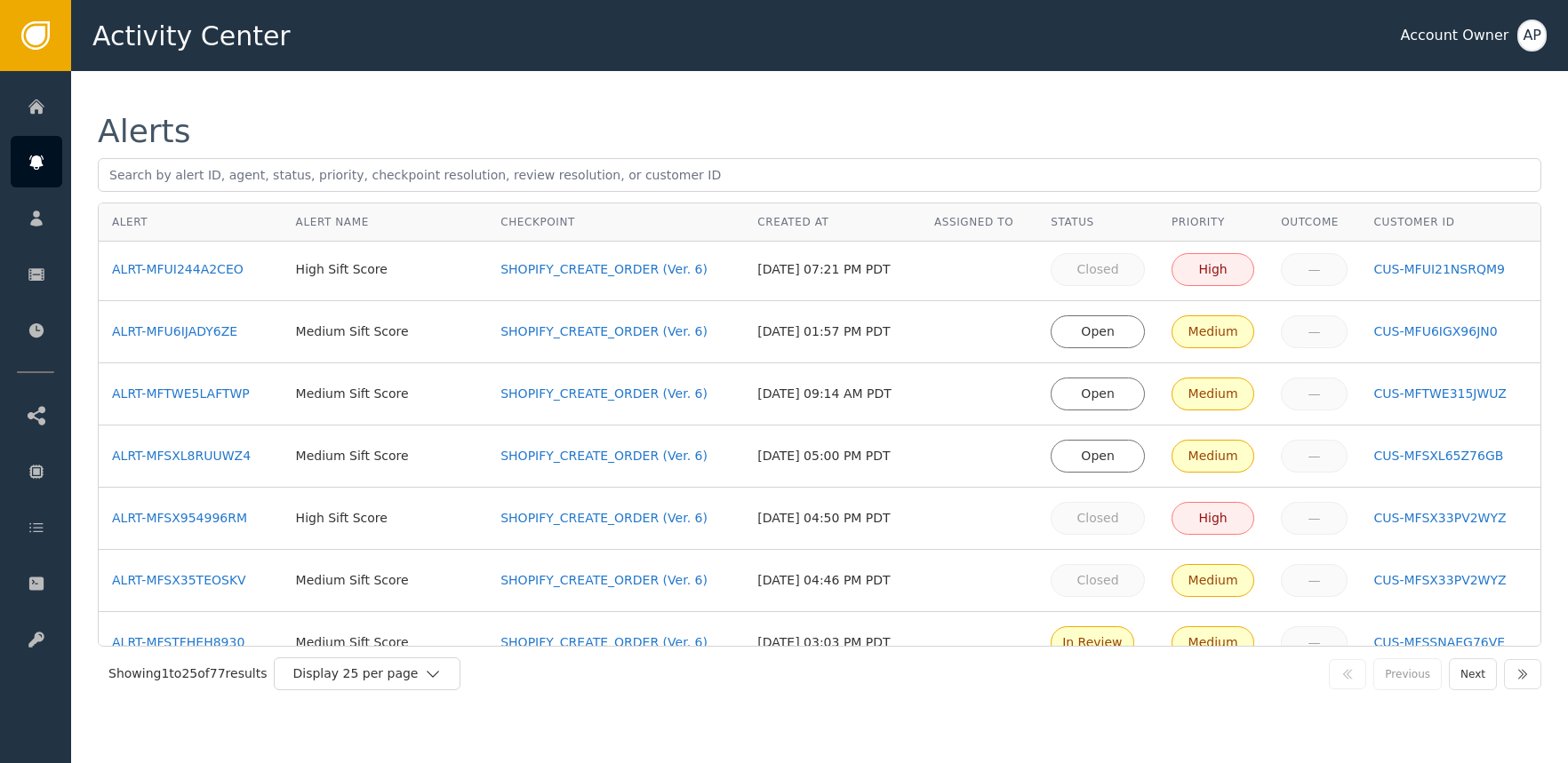
scroll to position [283, 0]
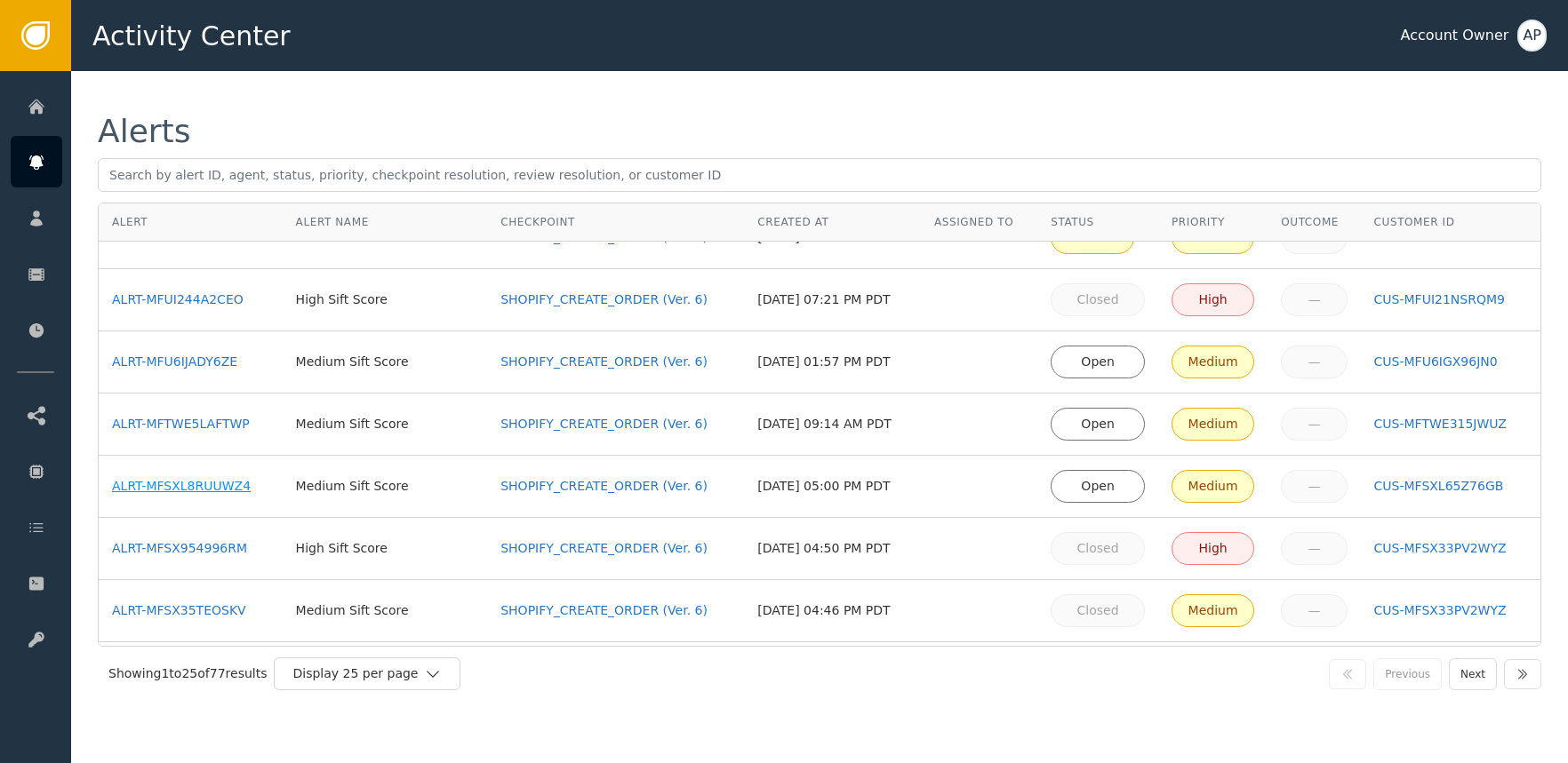
drag, startPoint x: 193, startPoint y: 482, endPoint x: 191, endPoint y: 472, distance: 10.2
drag, startPoint x: 201, startPoint y: 430, endPoint x: 202, endPoint y: 406, distance: 24.0
drag, startPoint x: 204, startPoint y: 364, endPoint x: 215, endPoint y: 340, distance: 26.4
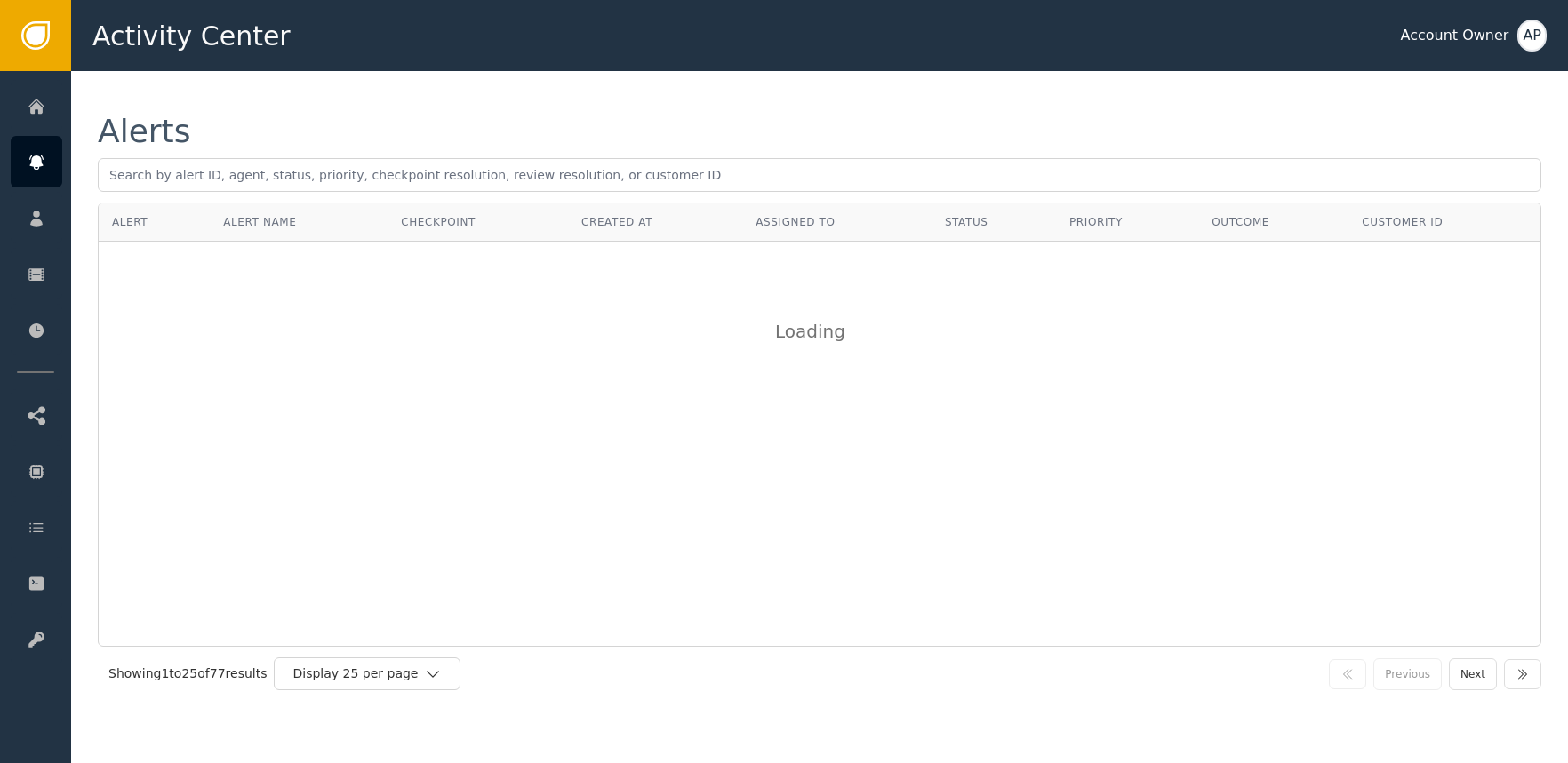
scroll to position [0, 0]
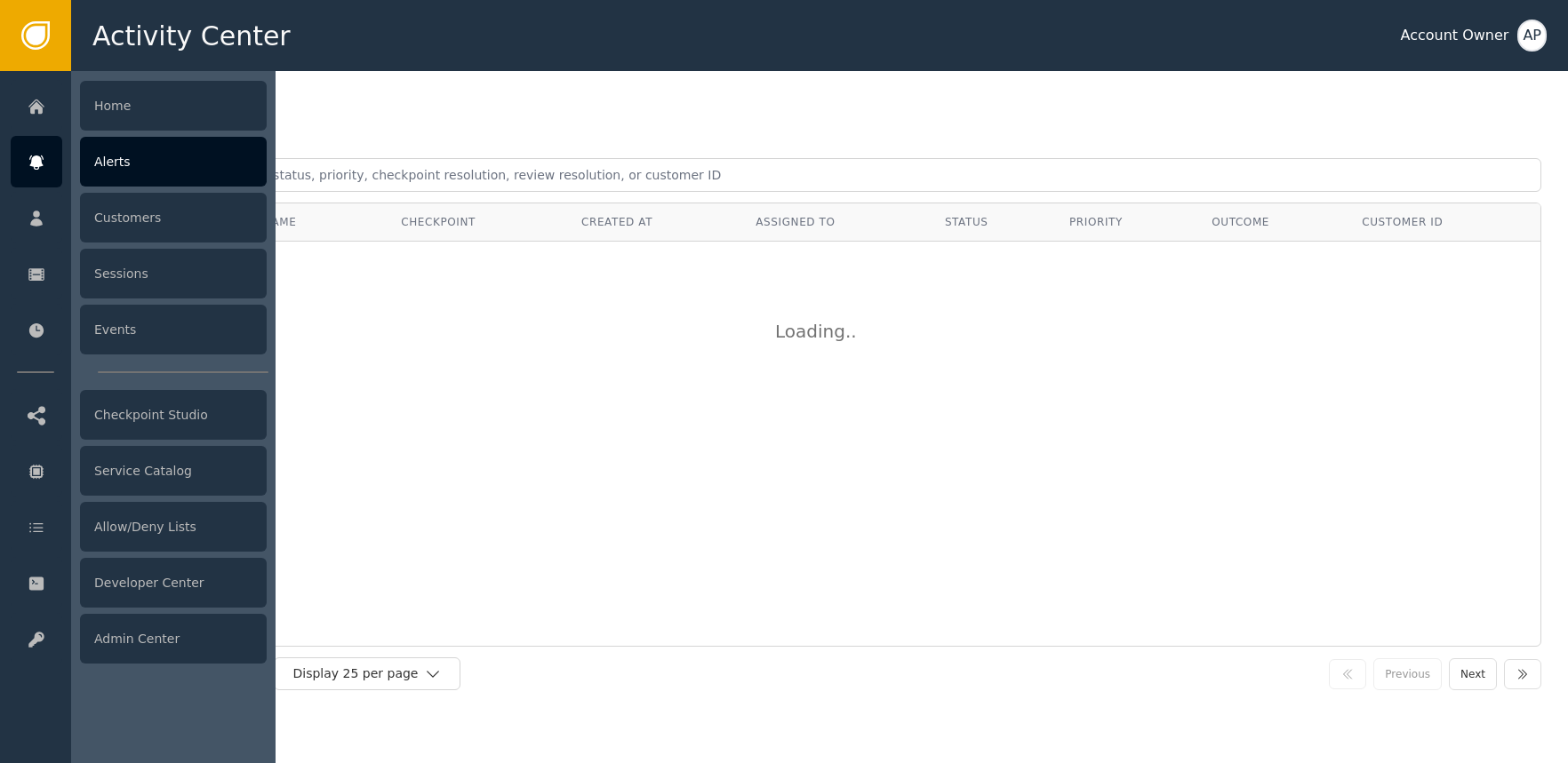
click at [37, 154] on icon at bounding box center [36, 163] width 18 height 19
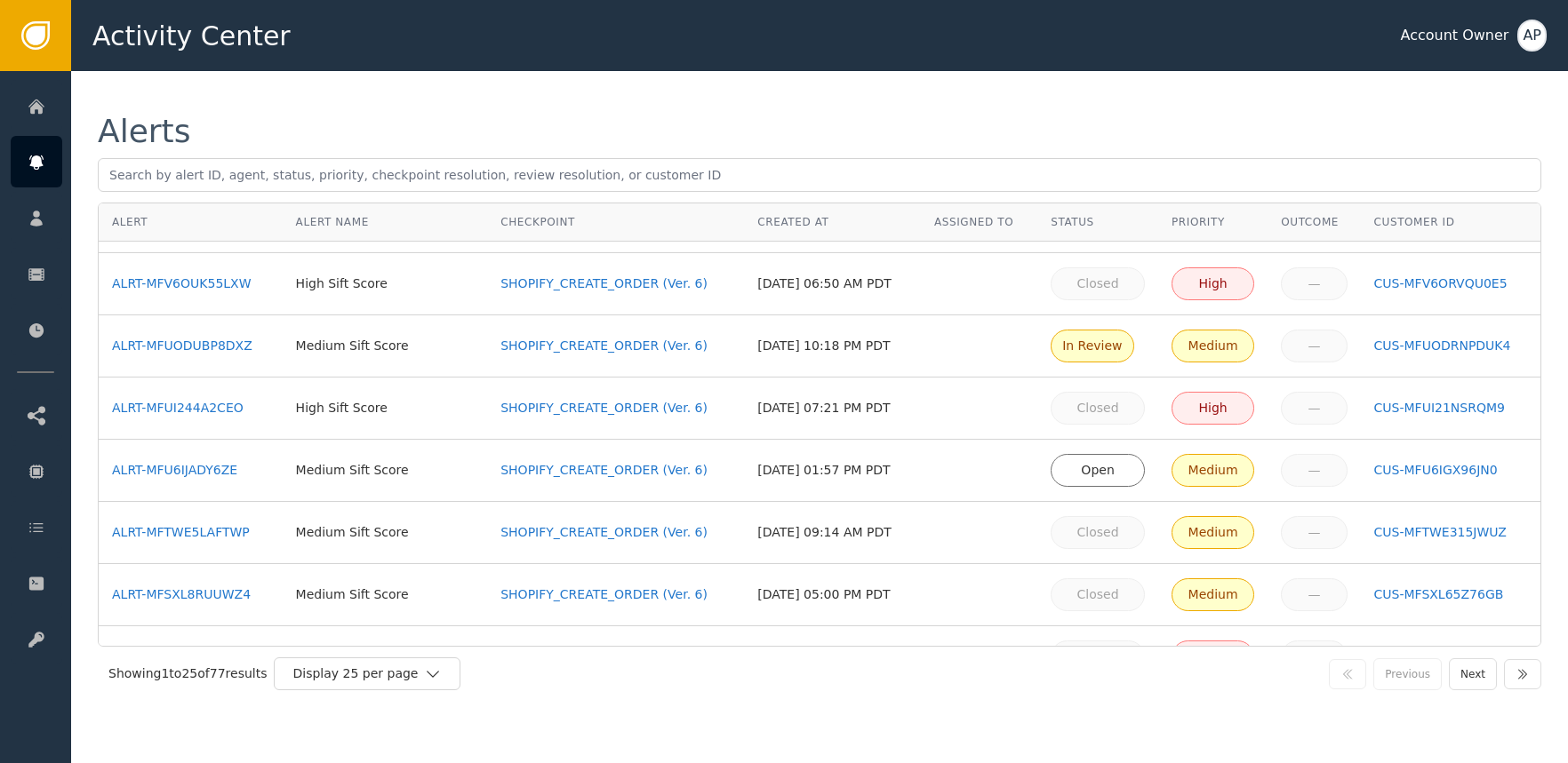
scroll to position [324, 0]
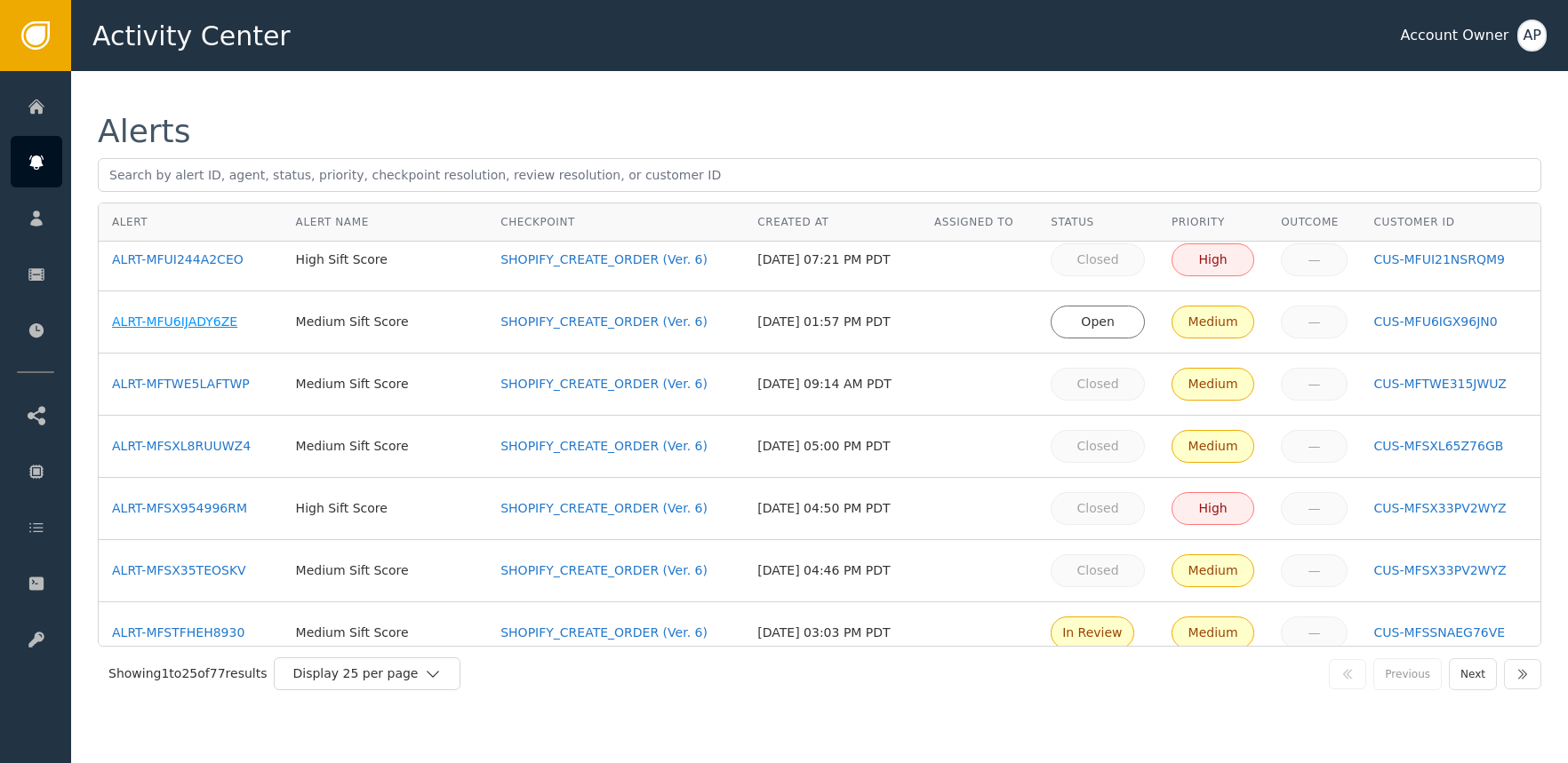
drag, startPoint x: 232, startPoint y: 303, endPoint x: 225, endPoint y: 316, distance: 14.8
click at [230, 305] on td "ALRT-MFU6IJADY6ZE" at bounding box center [191, 322] width 184 height 62
click at [225, 316] on div "ALRT-MFU6IJADY6ZE" at bounding box center [191, 322] width 157 height 18
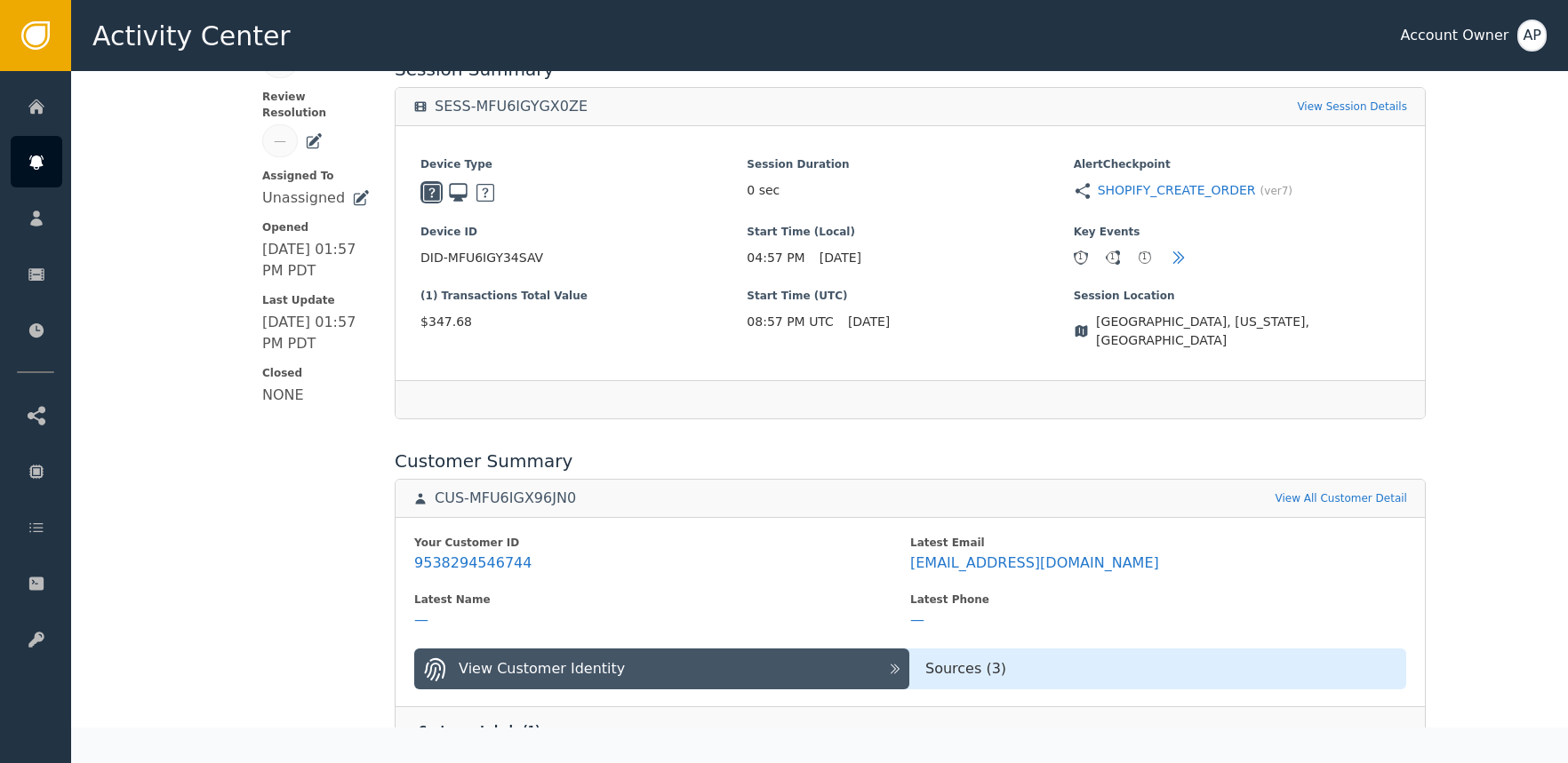
scroll to position [392, 0]
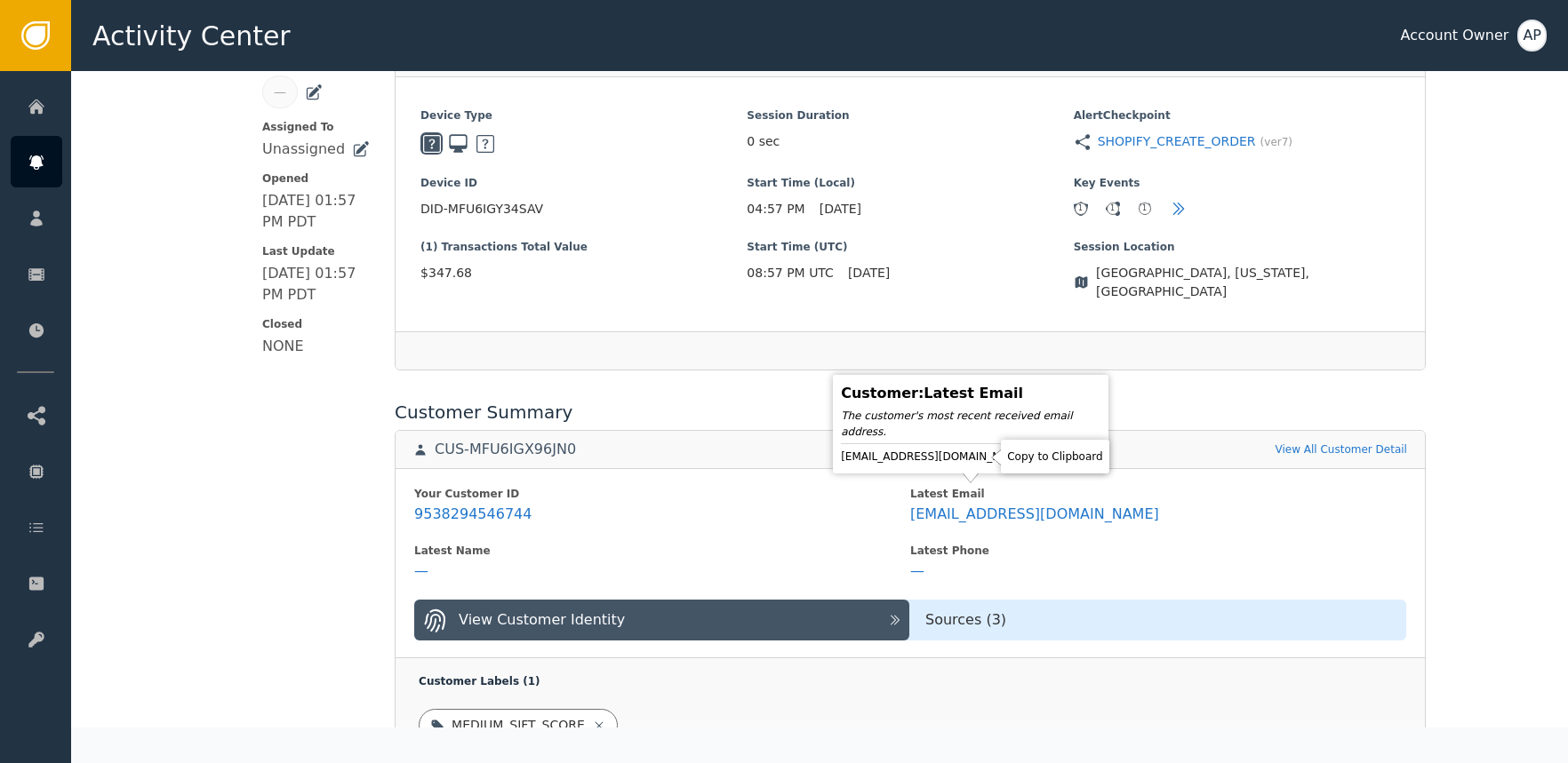
click at [1034, 454] on icon at bounding box center [1043, 457] width 18 height 18
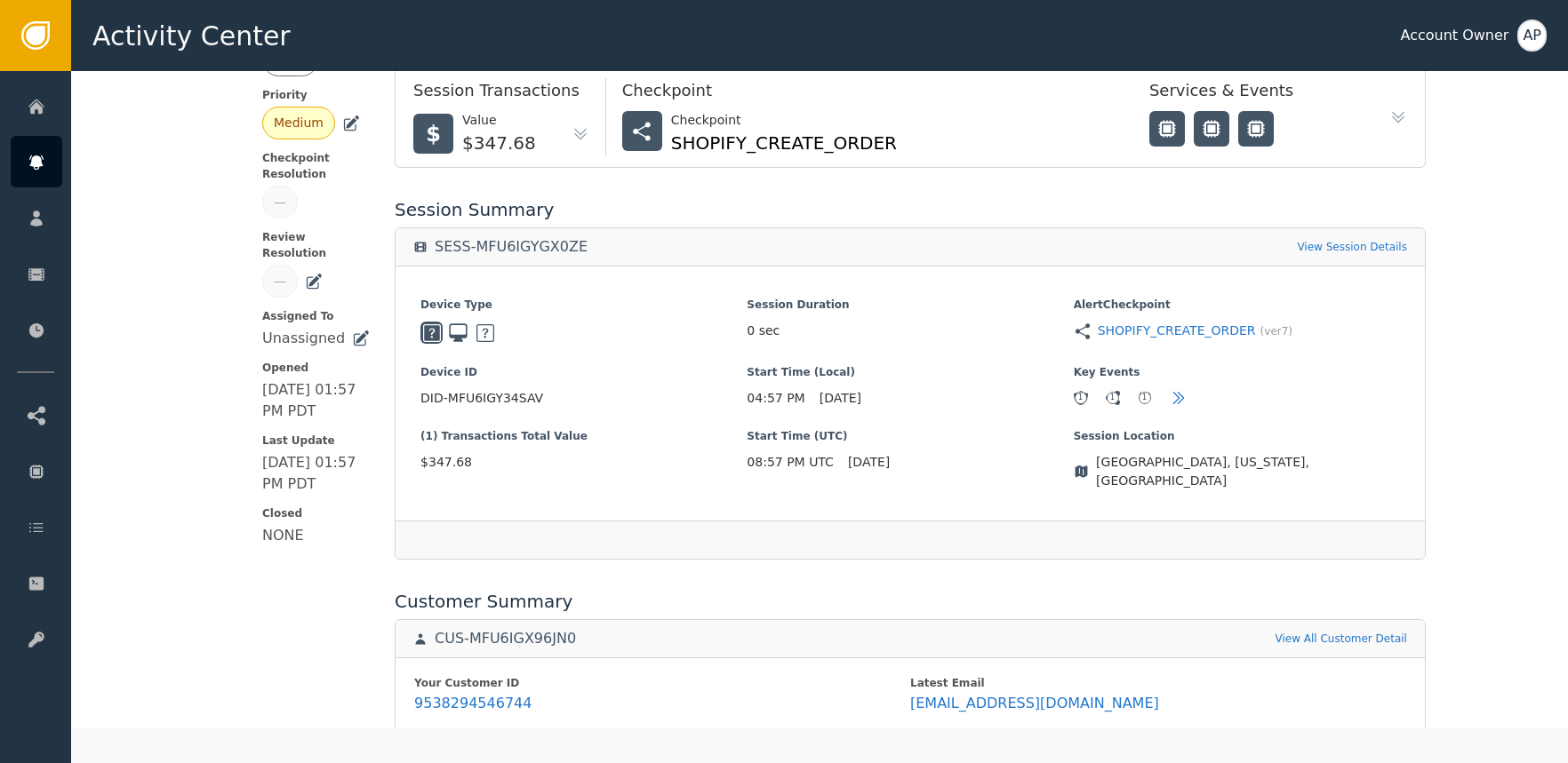
scroll to position [25, 0]
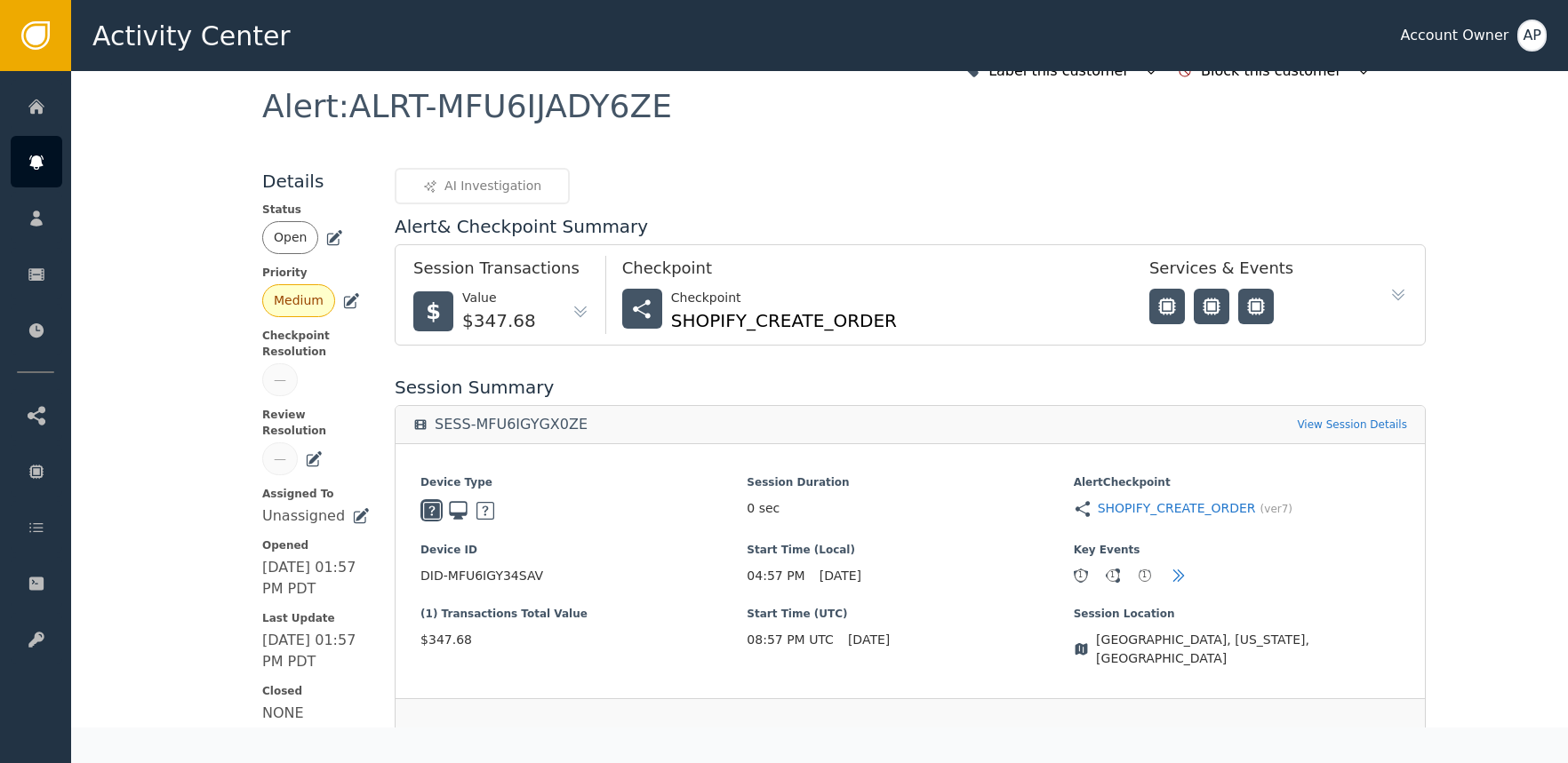
click at [345, 237] on div "Open" at bounding box center [316, 237] width 107 height 33
drag, startPoint x: 331, startPoint y: 240, endPoint x: 340, endPoint y: 254, distance: 16.6
click at [331, 240] on icon at bounding box center [334, 237] width 18 height 18
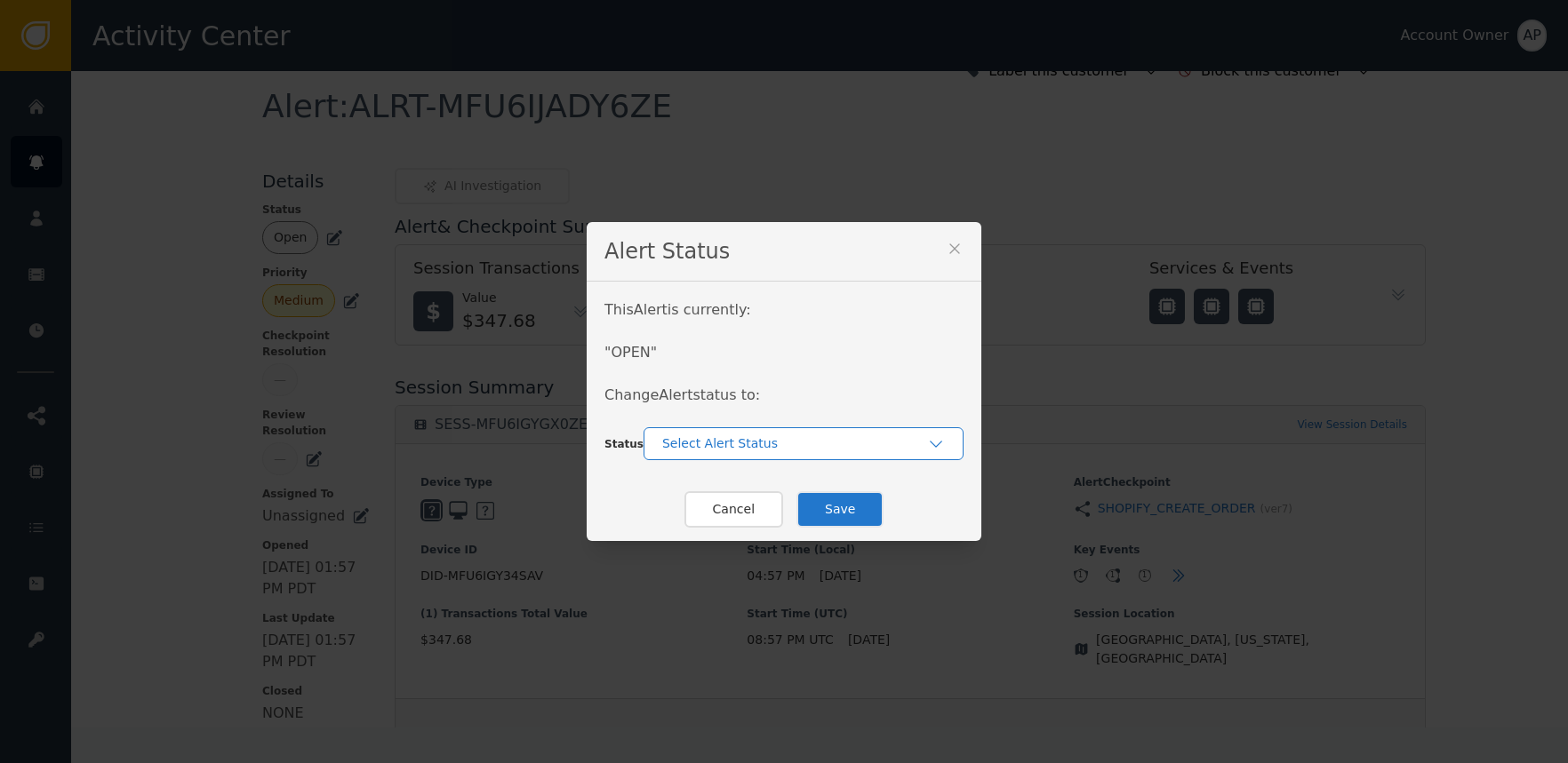
click at [732, 443] on div "Select Alert Status" at bounding box center [794, 443] width 265 height 18
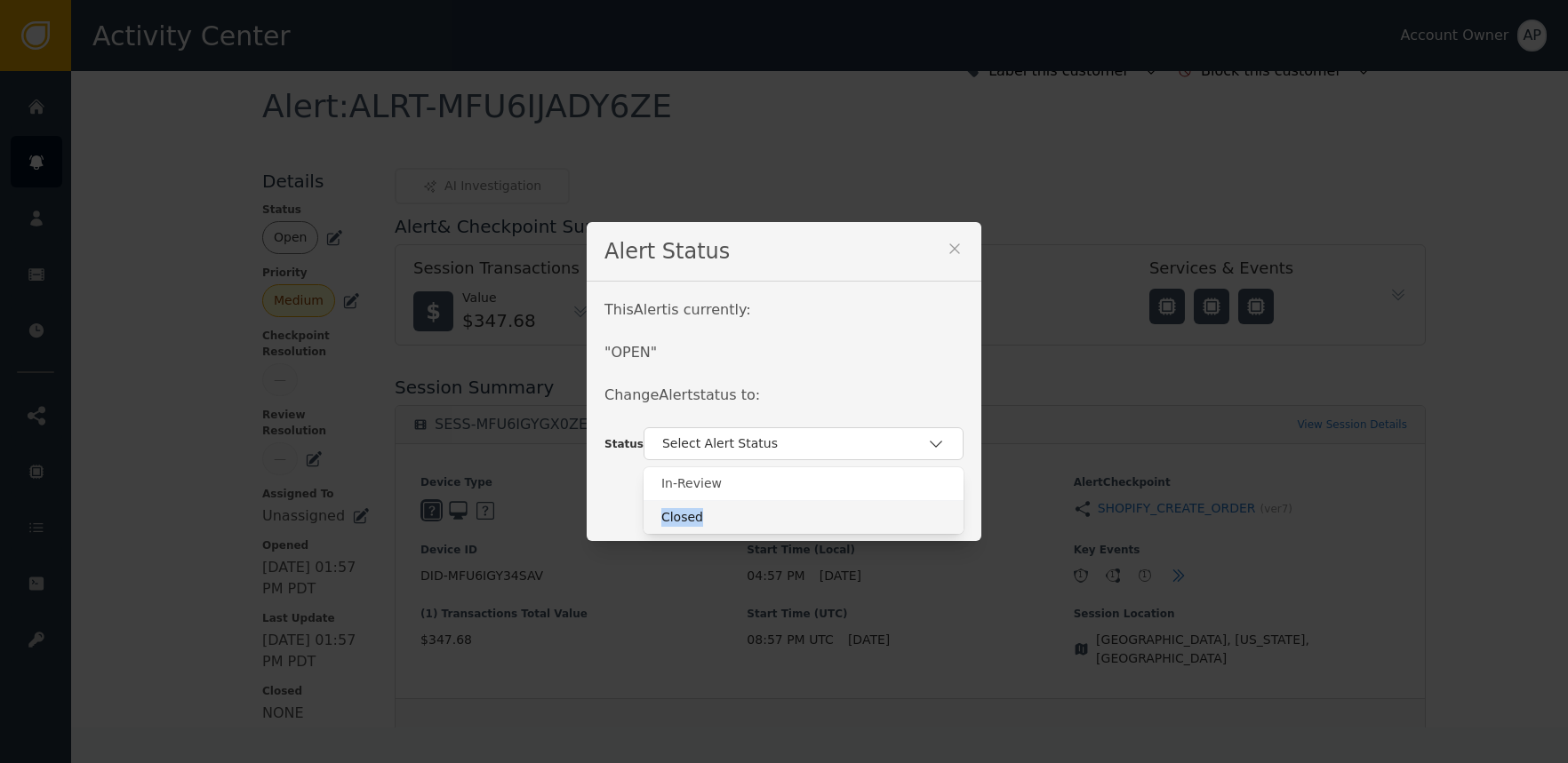
drag, startPoint x: 777, startPoint y: 494, endPoint x: 776, endPoint y: 513, distance: 19.0
click at [776, 513] on div "In-Review Closed" at bounding box center [804, 501] width 320 height 67
click at [776, 513] on div "Closed" at bounding box center [804, 517] width 284 height 18
click at [814, 512] on button "Save" at bounding box center [840, 509] width 87 height 36
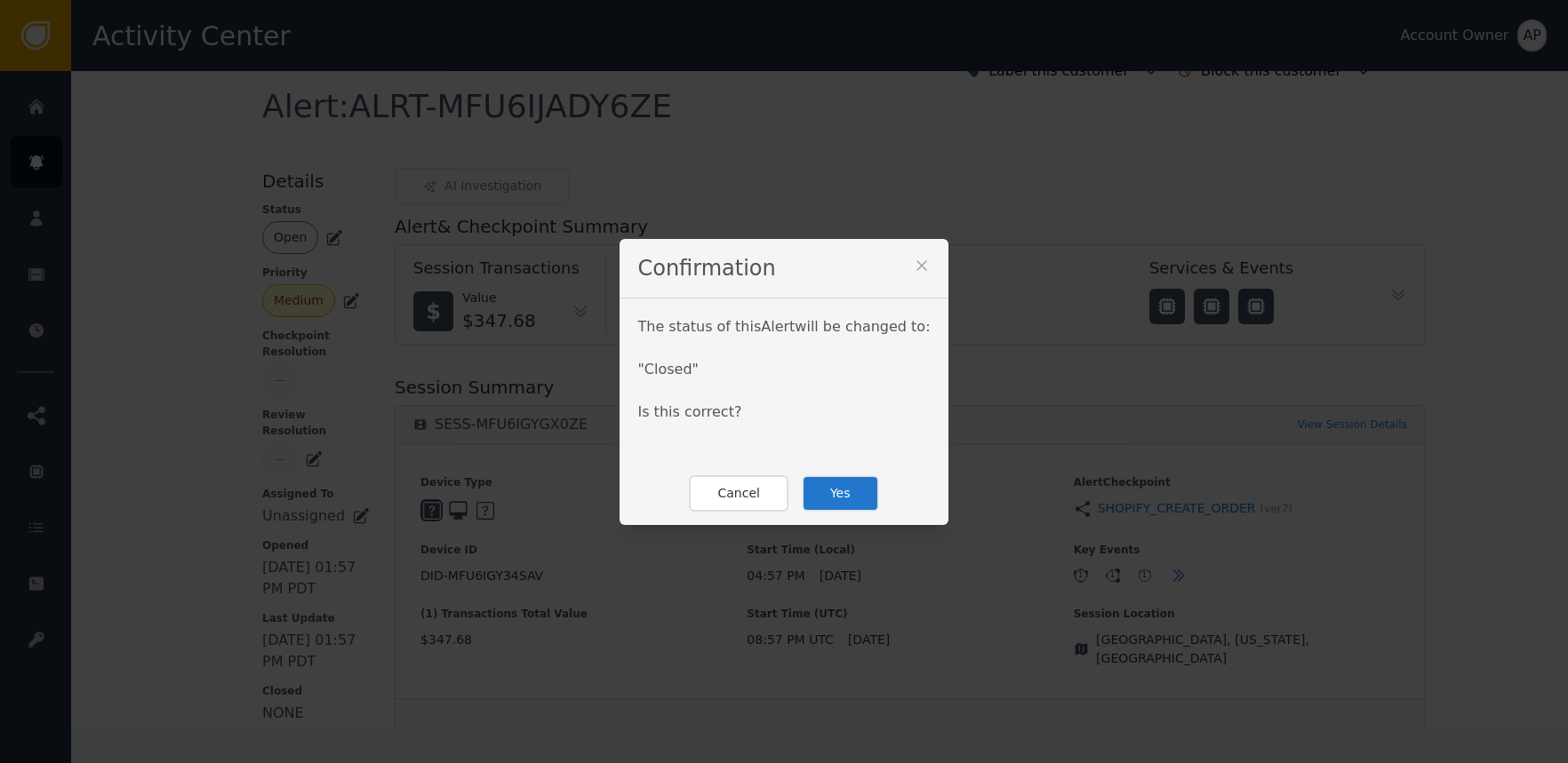
click at [840, 497] on button "Yes" at bounding box center [840, 494] width 78 height 36
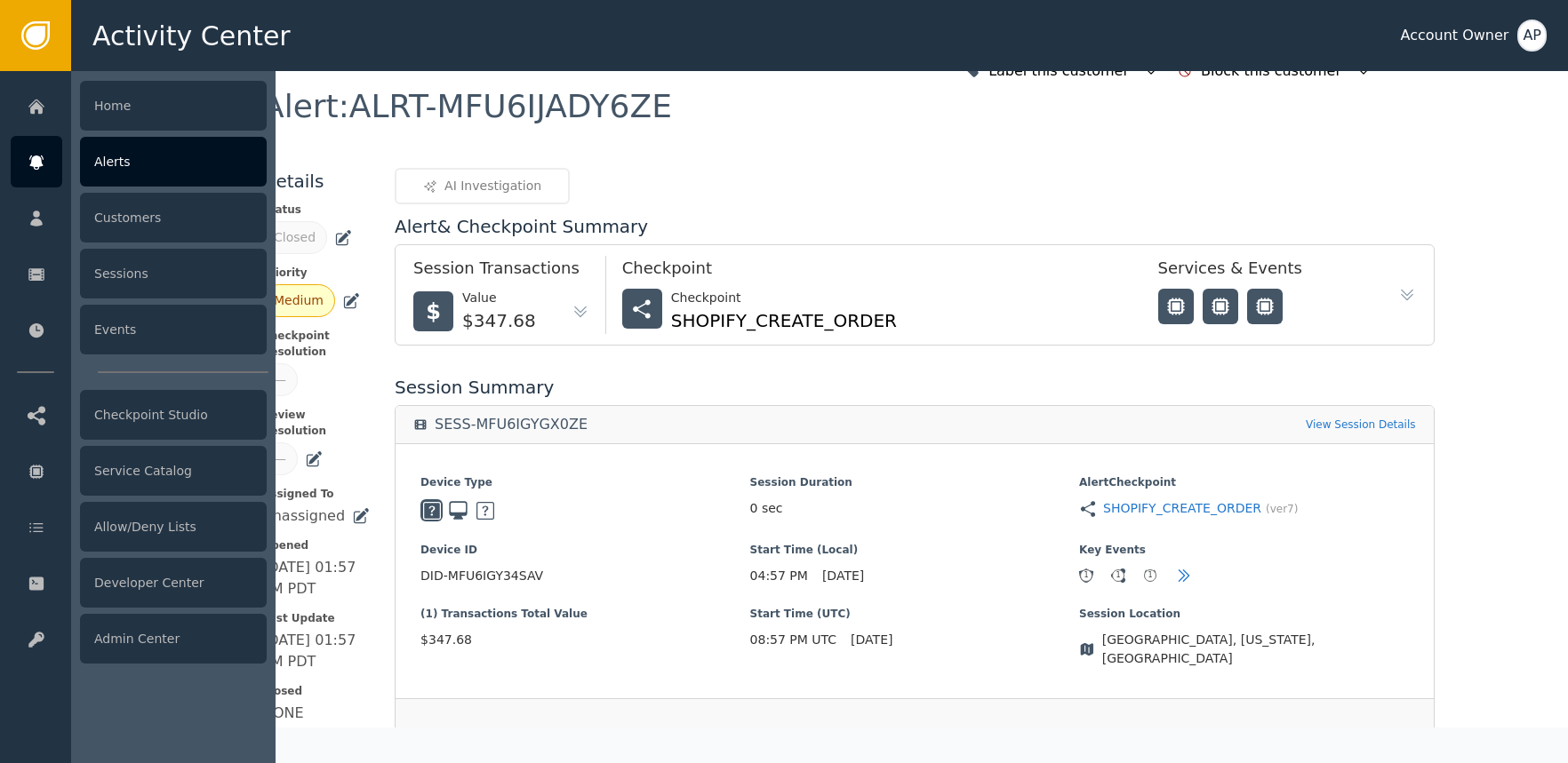
click at [31, 156] on icon at bounding box center [36, 163] width 18 height 19
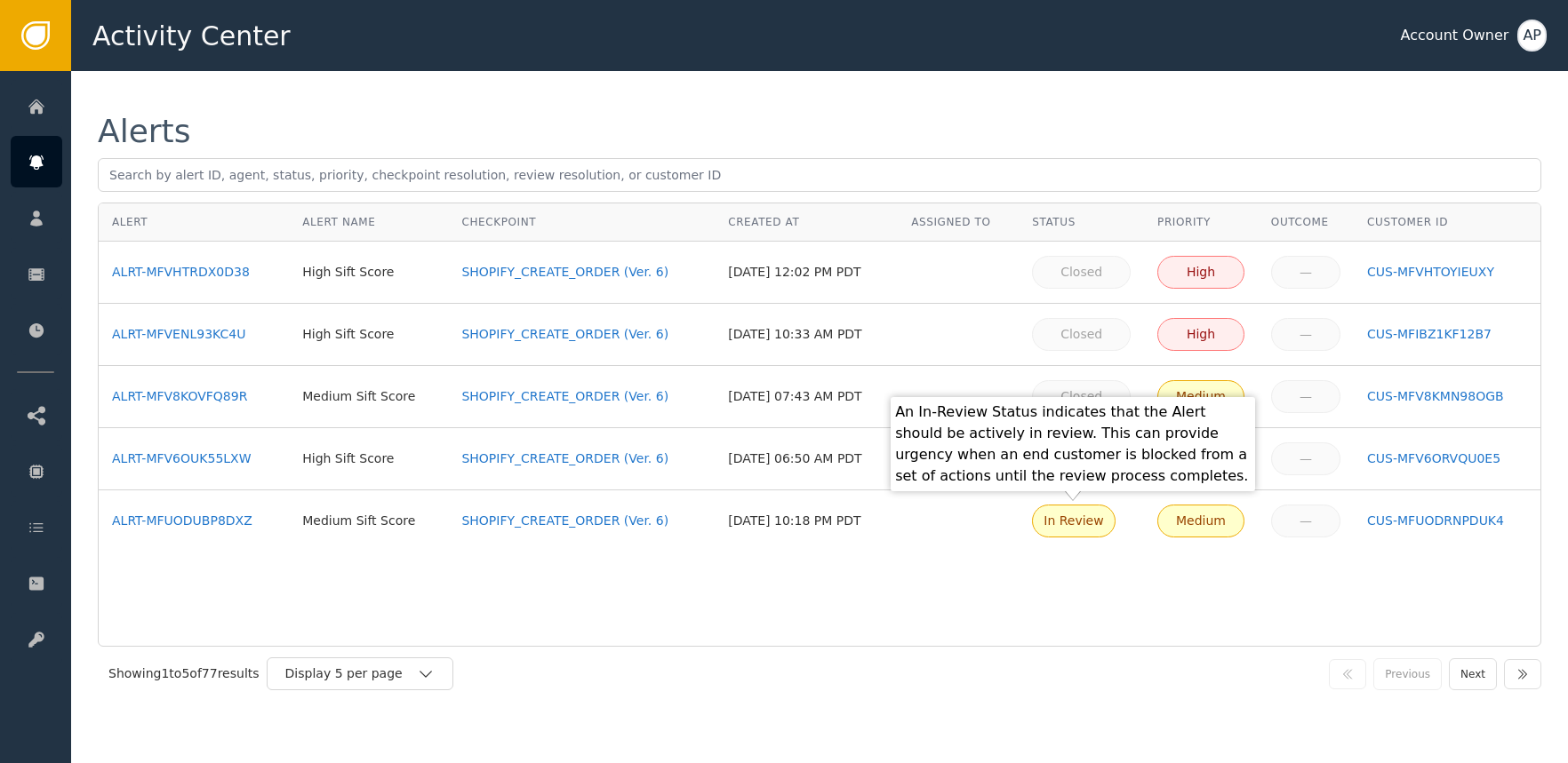
drag, startPoint x: 961, startPoint y: 480, endPoint x: 939, endPoint y: 477, distance: 22.2
click at [962, 71] on body "Activity Center Account Owner AP Home Alerts Customers Sessions Events Checkpoi…" at bounding box center [784, 35] width 1568 height 71
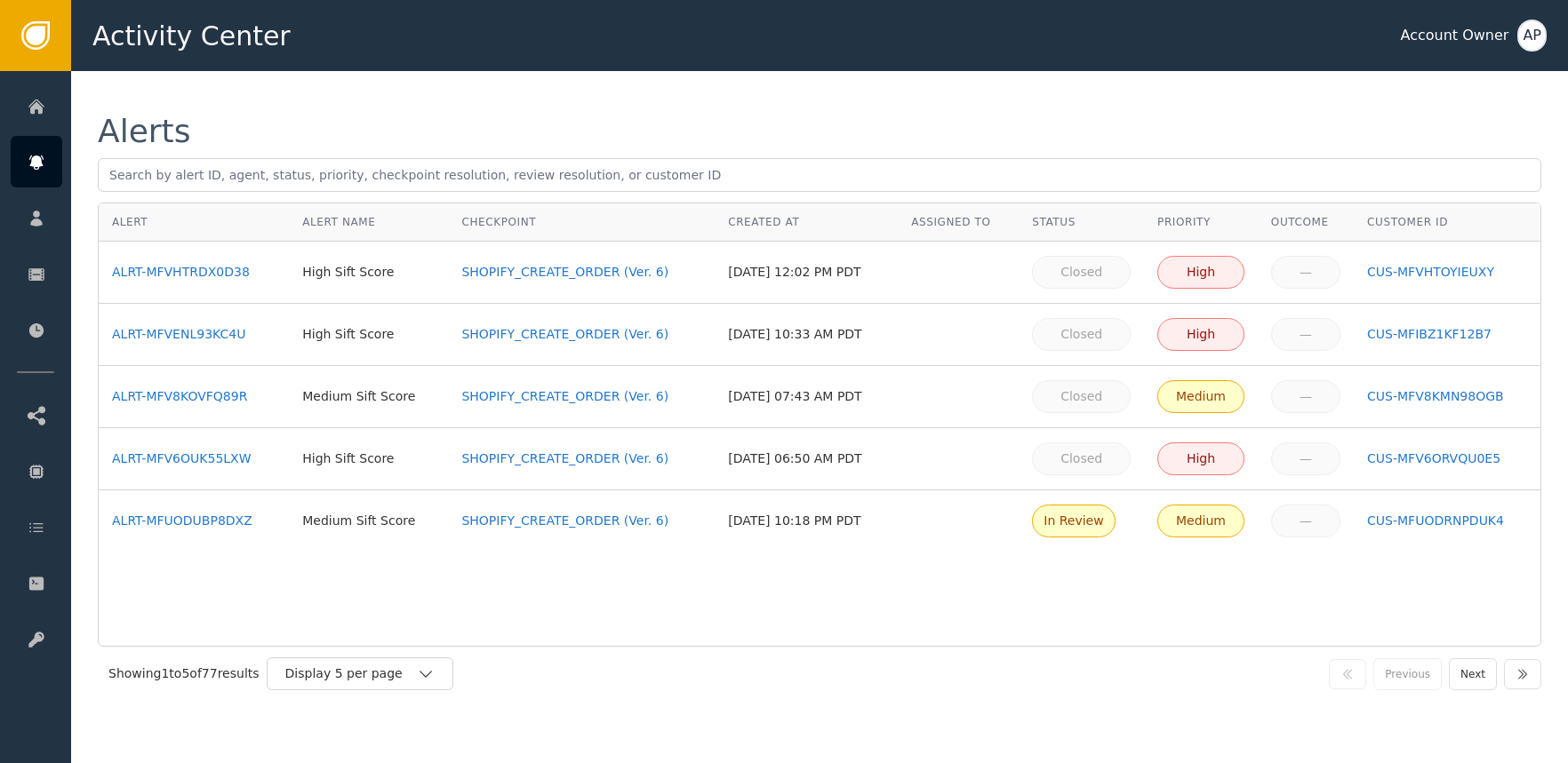
drag, startPoint x: 526, startPoint y: 593, endPoint x: 436, endPoint y: 640, distance: 101.5
click at [493, 626] on div "Alert Alert Name Checkpoint Created At Assigned To Status Priority Outcome Cust…" at bounding box center [819, 425] width 1443 height 444
click at [414, 667] on div "Display 5 per page" at bounding box center [351, 673] width 131 height 18
click at [403, 743] on div "Display 25 per page" at bounding box center [364, 746] width 143 height 18
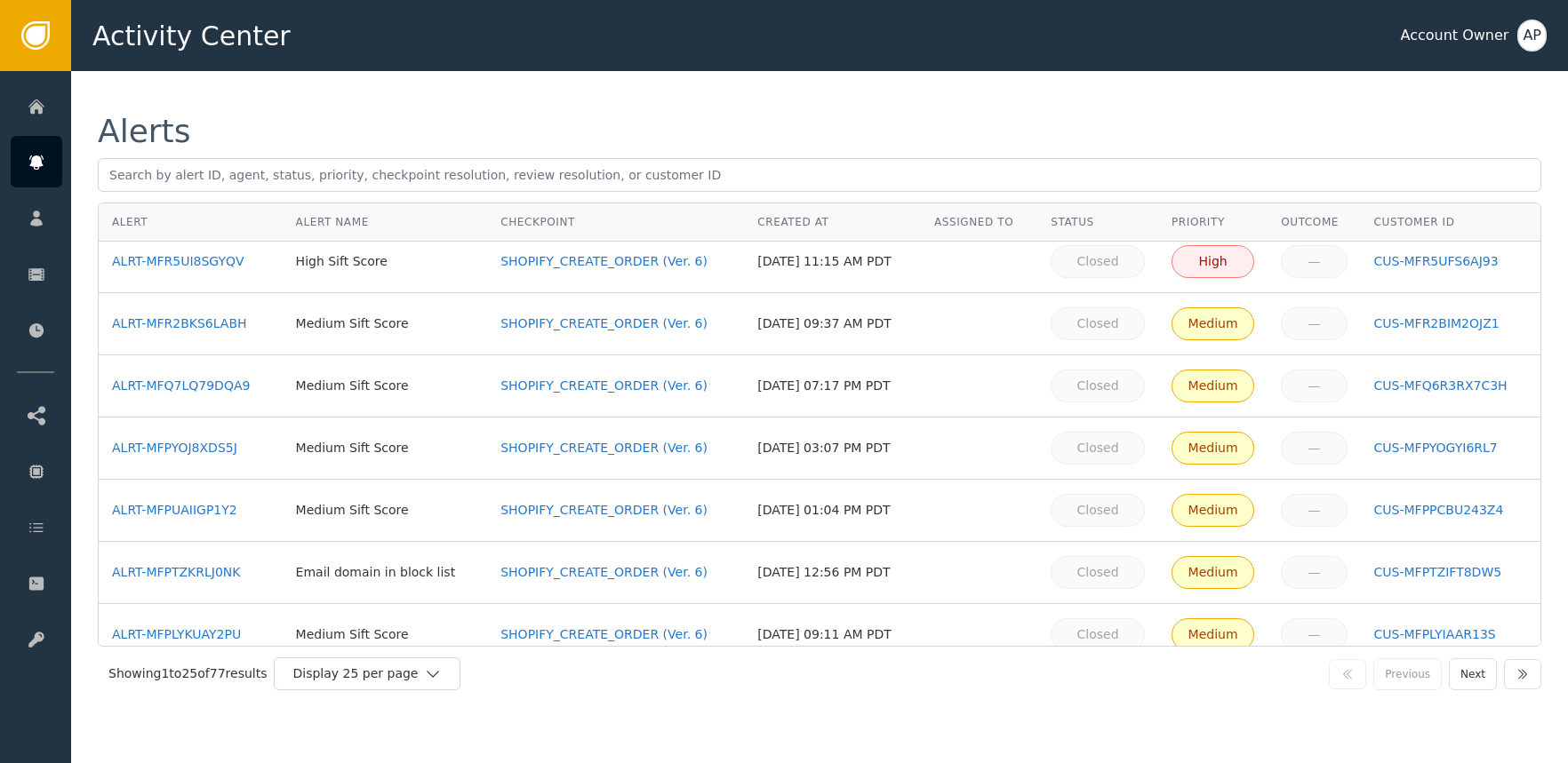
scroll to position [1150, 0]
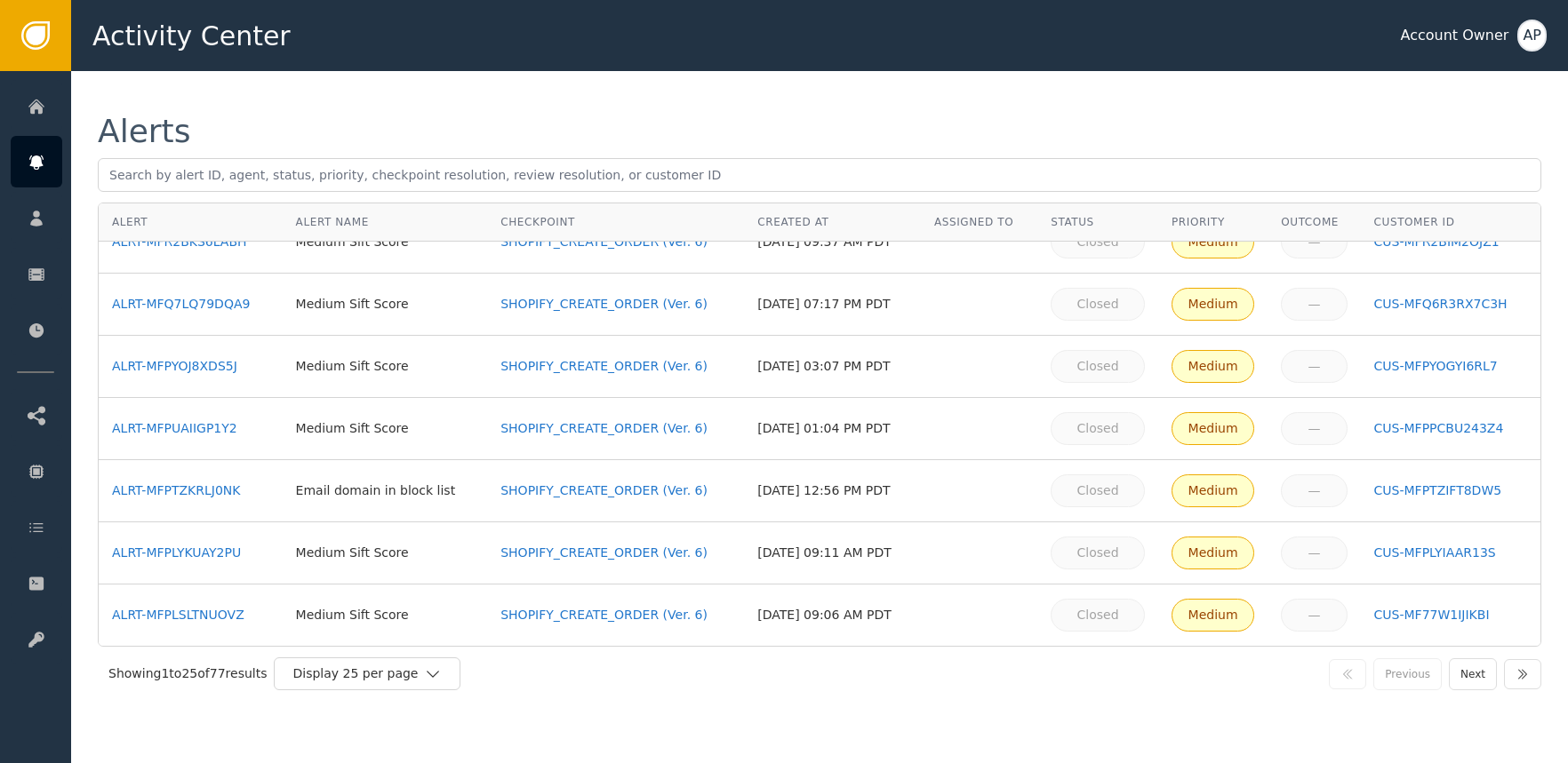
drag, startPoint x: 1466, startPoint y: 665, endPoint x: 1448, endPoint y: 663, distance: 18.1
click at [1466, 665] on button "Next" at bounding box center [1473, 674] width 48 height 32
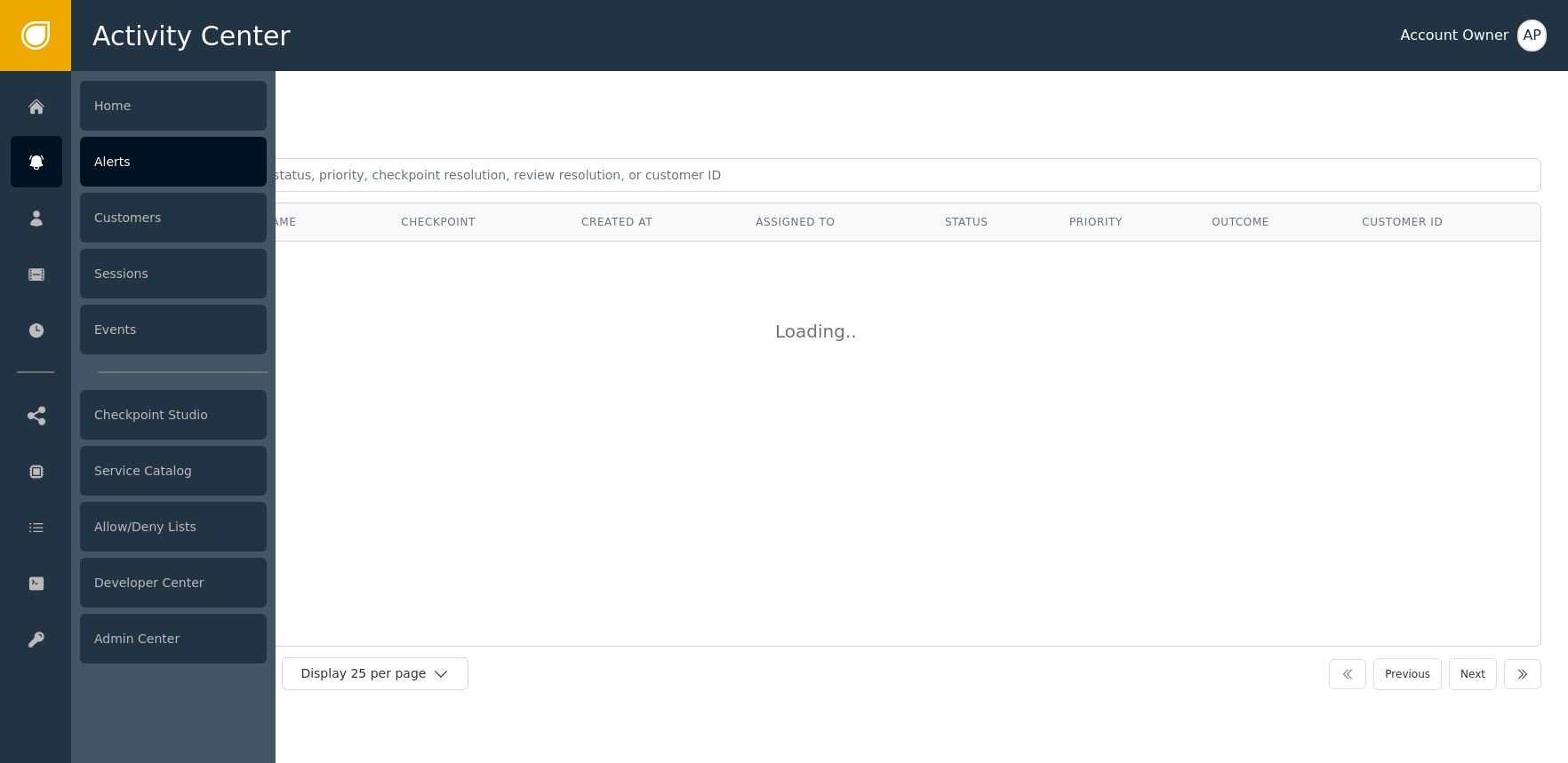
click at [46, 165] on div at bounding box center [36, 162] width 52 height 52
